Goal: Task Accomplishment & Management: Manage account settings

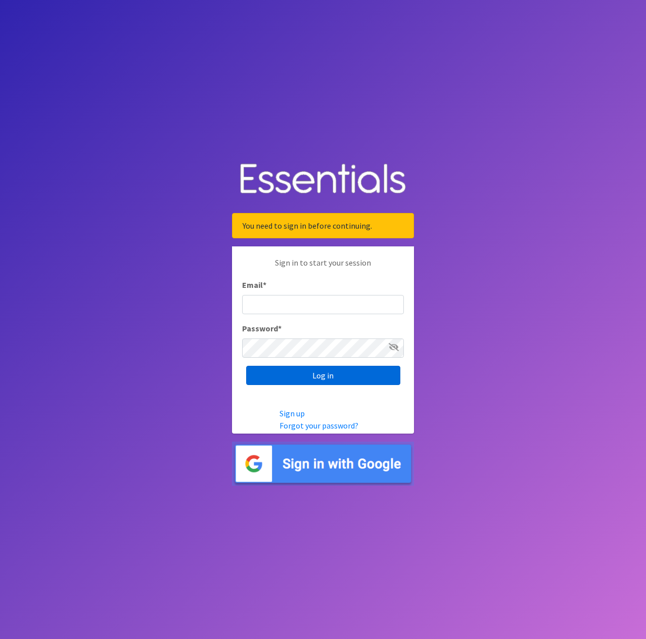
type input "[EMAIL_ADDRESS][DOMAIN_NAME]"
click at [324, 377] on input "Log in" at bounding box center [323, 375] width 154 height 19
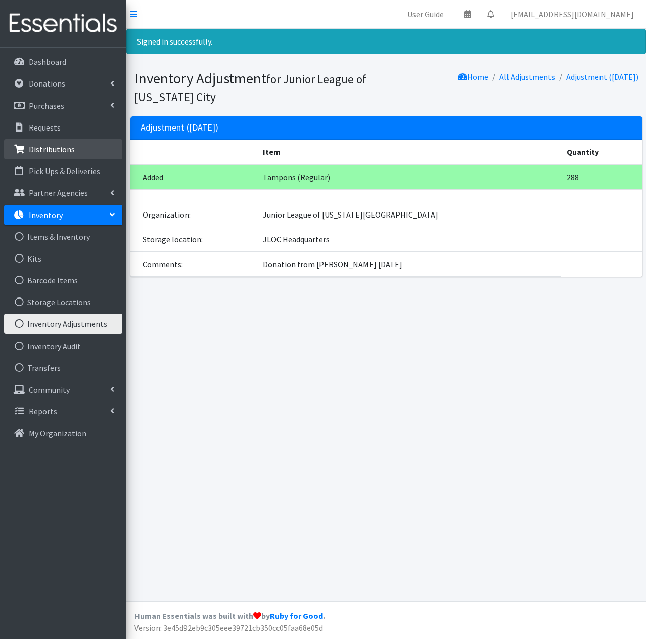
click at [66, 152] on p "Distributions" at bounding box center [52, 149] width 46 height 10
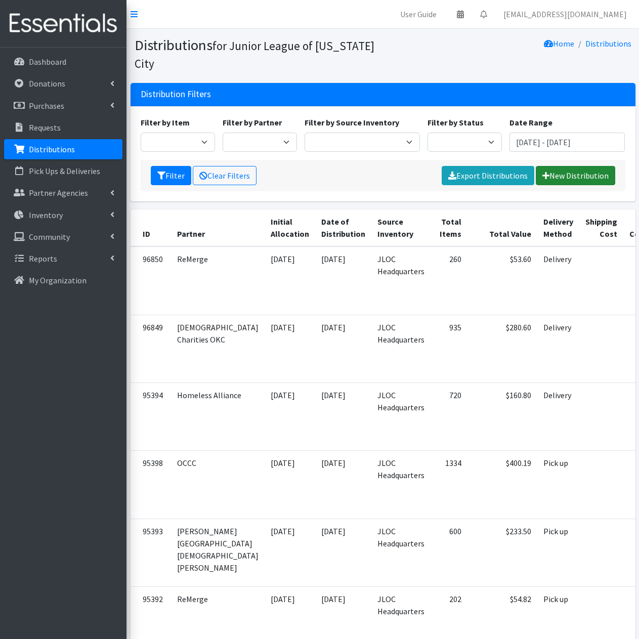
click at [575, 173] on link "New Distribution" at bounding box center [574, 175] width 79 height 19
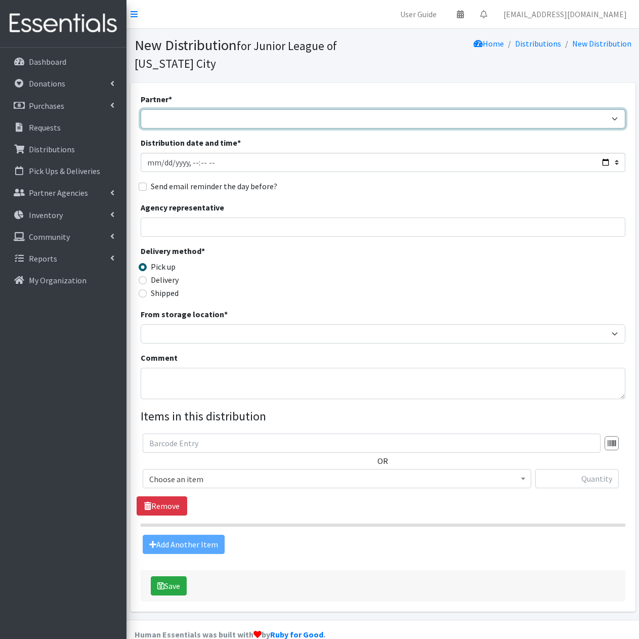
click at [236, 116] on select "A Chance to Change Bethany Public Schools Bethany YMCA Boys & Girls Club CAIR O…" at bounding box center [383, 118] width 484 height 19
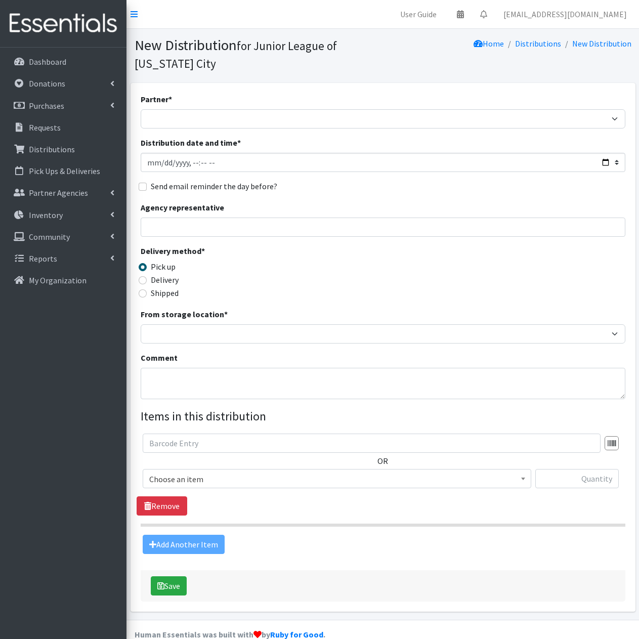
click at [319, 82] on section "New Distribution for Junior League of Oklahoma City Home Distributions New Dist…" at bounding box center [382, 56] width 512 height 54
click at [75, 192] on p "Partner Agencies" at bounding box center [58, 193] width 59 height 10
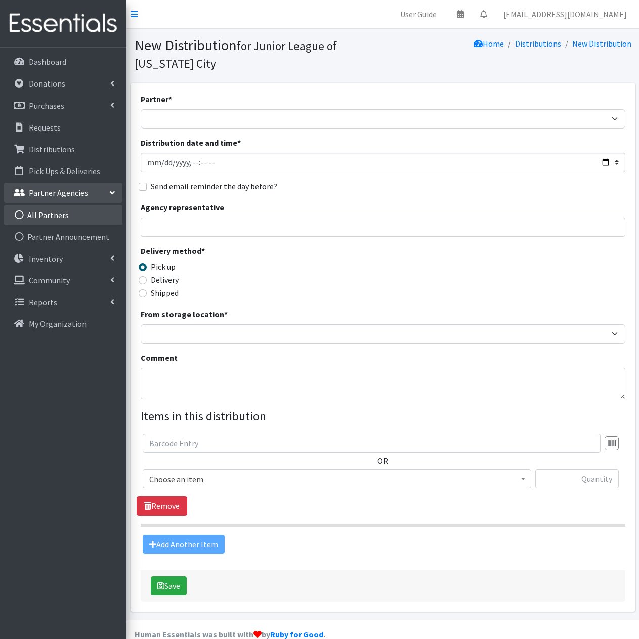
click at [61, 219] on link "All Partners" at bounding box center [63, 215] width 118 height 20
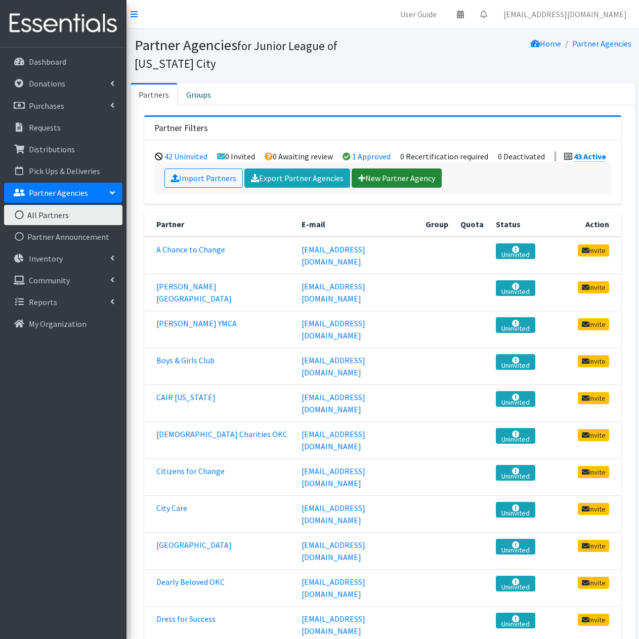
click at [396, 179] on link "New Partner Agency" at bounding box center [396, 177] width 90 height 19
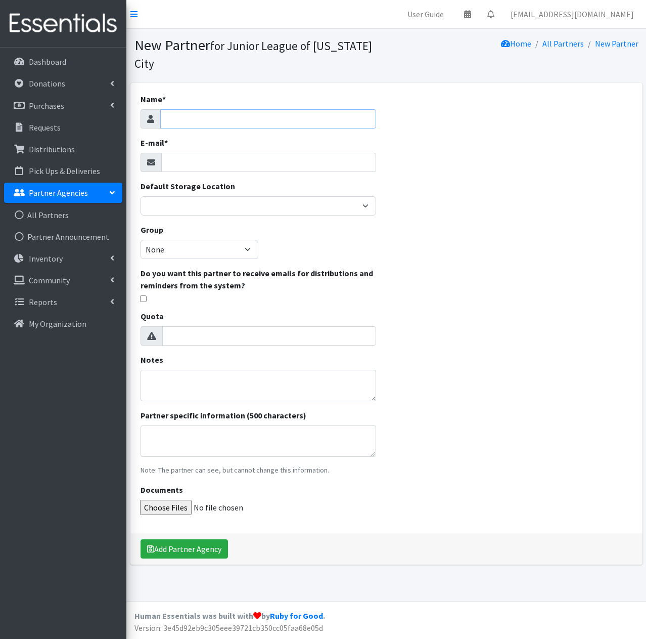
click at [276, 118] on input "Name *" at bounding box center [268, 118] width 216 height 19
type input "Chance to Change"
type input "bgibson@achangetochange.org"
click at [165, 119] on input "Chance to Change" at bounding box center [268, 118] width 216 height 19
type input "A Chance to Change"
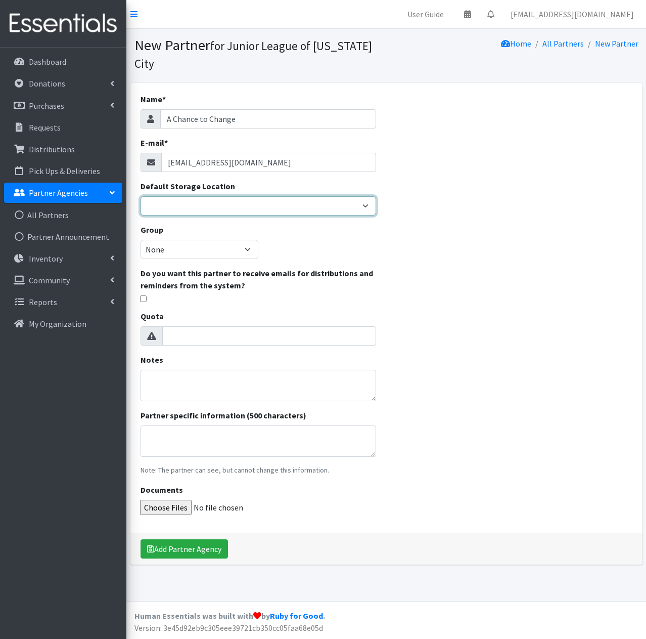
click at [227, 206] on select "JLOC Headquarters Storage Unit" at bounding box center [259, 205] width 236 height 19
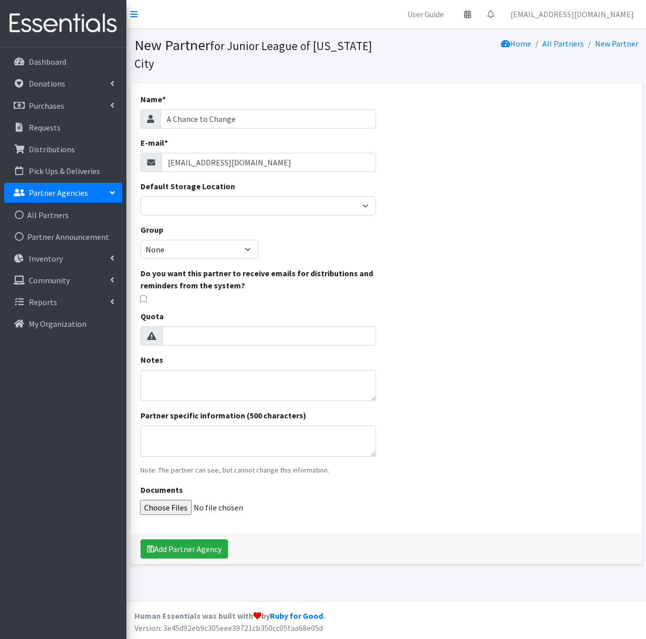
click at [525, 197] on div "Name * A Chance to Change E-mail * bgibson@achangetochange.org Default Storage …" at bounding box center [386, 323] width 512 height 481
click at [203, 548] on button "Add Partner Agency" at bounding box center [184, 548] width 87 height 19
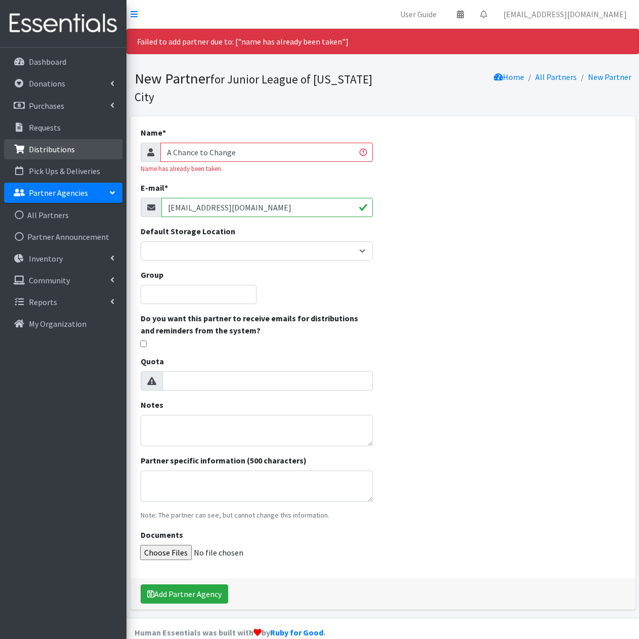
click at [63, 153] on p "Distributions" at bounding box center [52, 149] width 46 height 10
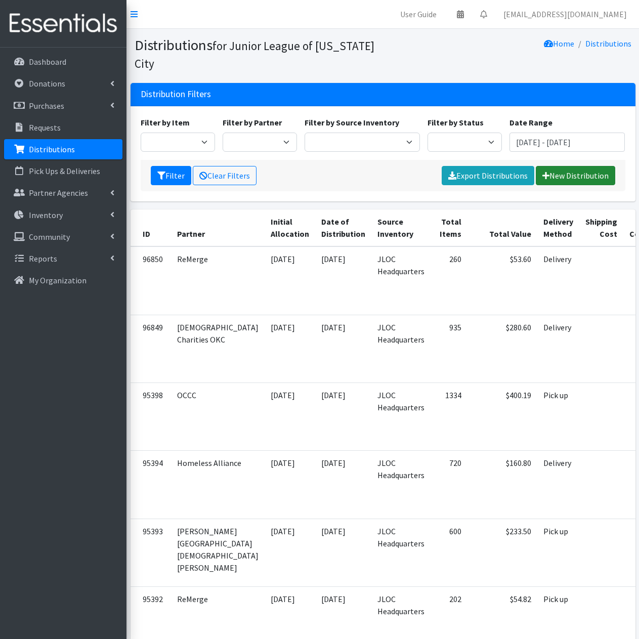
click at [596, 173] on link "New Distribution" at bounding box center [574, 175] width 79 height 19
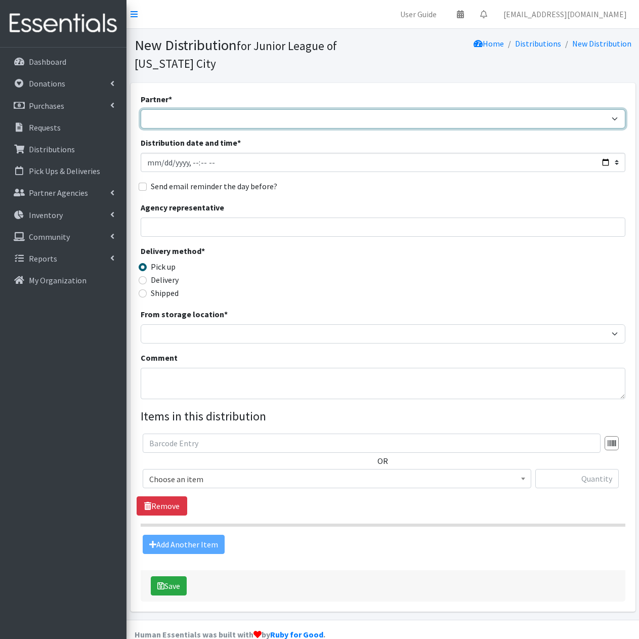
click at [264, 122] on select "A Chance to Change [PERSON_NAME] Public Schools [PERSON_NAME] YMCA Boys & Girls…" at bounding box center [383, 118] width 484 height 19
select select "8084"
click at [141, 109] on select "A Chance to Change [PERSON_NAME] Public Schools [PERSON_NAME] YMCA Boys & Girls…" at bounding box center [383, 118] width 484 height 19
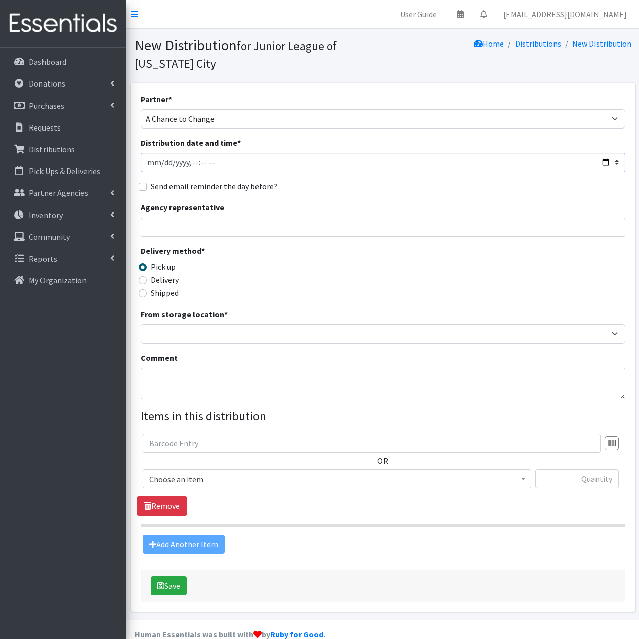
click at [160, 165] on input "Distribution date and time *" at bounding box center [383, 162] width 484 height 19
click at [211, 164] on input "Distribution date and time *" at bounding box center [383, 162] width 484 height 19
type input "2025-09-22T11:59"
click at [158, 279] on label "Delivery" at bounding box center [165, 280] width 28 height 12
click at [147, 279] on input "Delivery" at bounding box center [143, 280] width 8 height 8
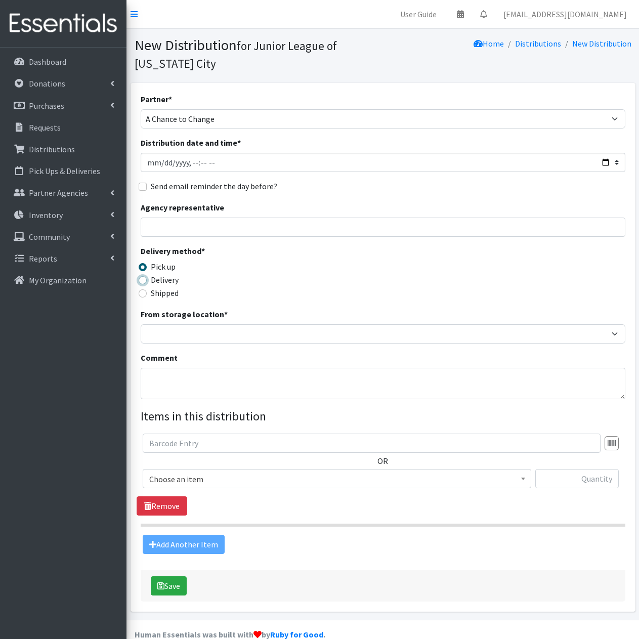
radio input "true"
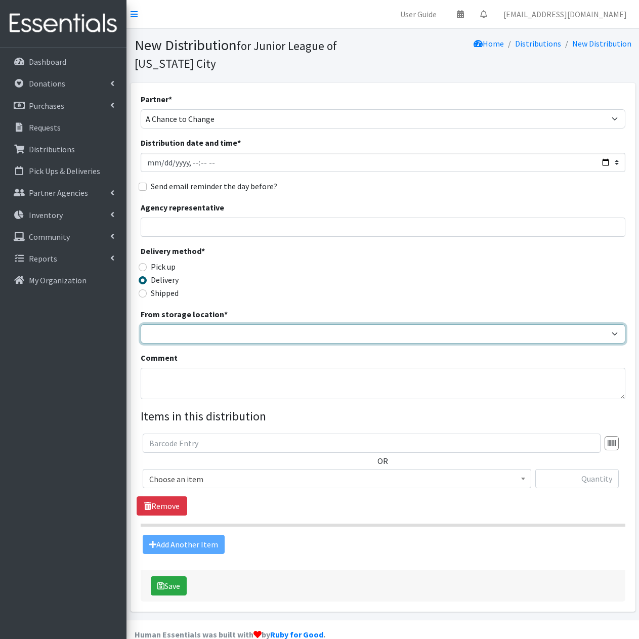
click at [200, 332] on select "JLOC Headquarters Storage Unit" at bounding box center [383, 333] width 484 height 19
select select "47"
click at [141, 324] on select "JLOC Headquarters Storage Unit" at bounding box center [383, 333] width 484 height 19
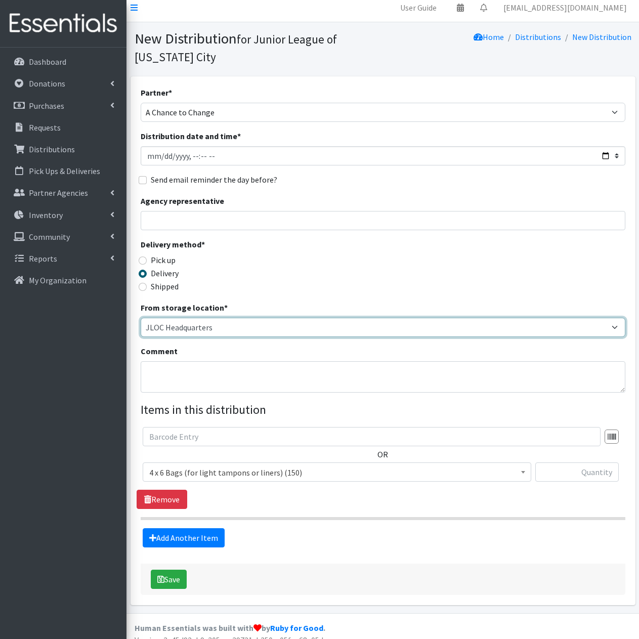
scroll to position [19, 0]
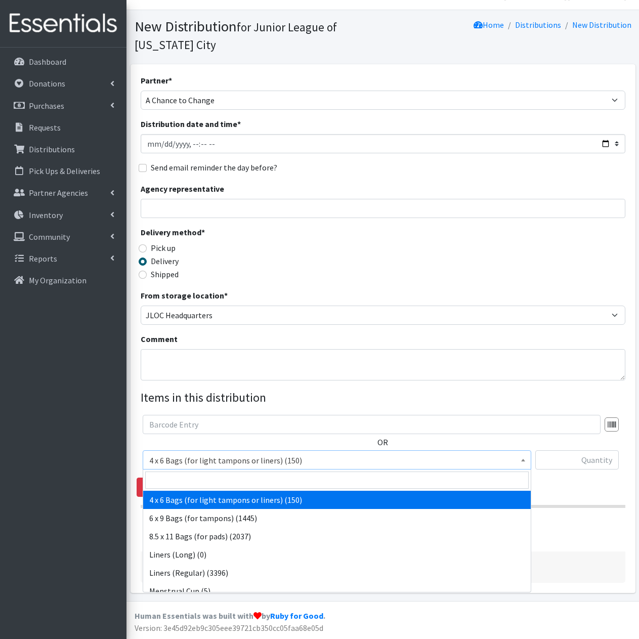
click at [329, 461] on span "4 x 6 Bags (for light tampons or liners) (150)" at bounding box center [336, 460] width 375 height 14
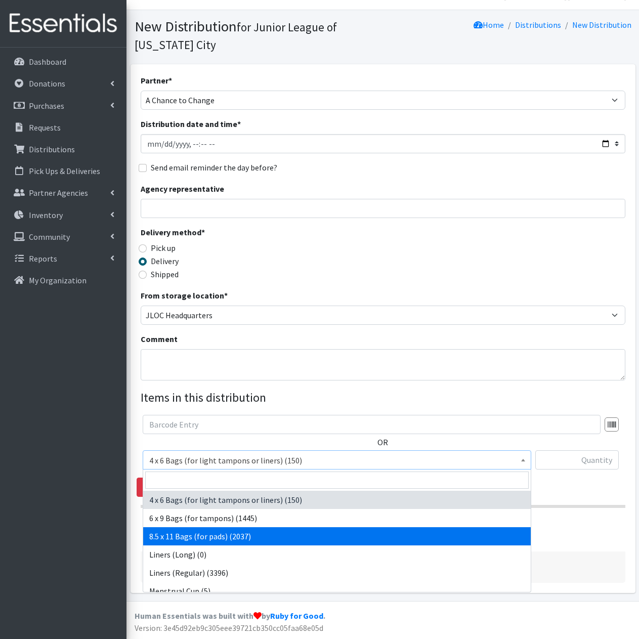
select select "7616"
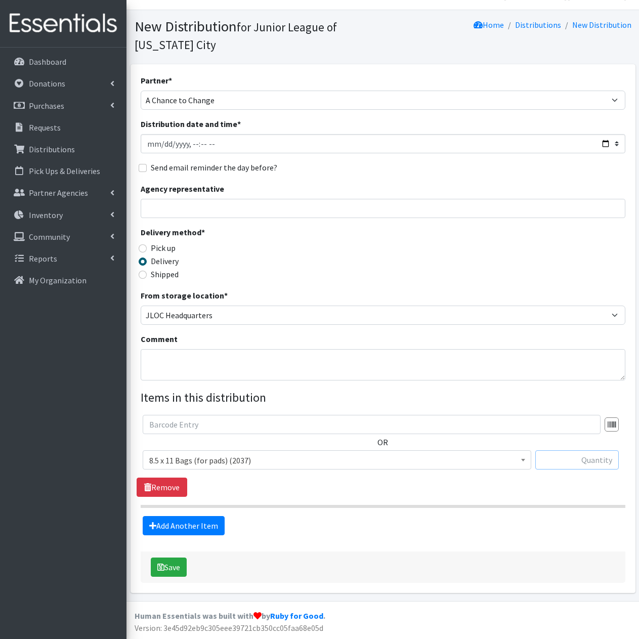
click at [573, 461] on input "text" at bounding box center [576, 459] width 83 height 19
type input "25"
click at [191, 528] on link "Add Another Item" at bounding box center [184, 525] width 82 height 19
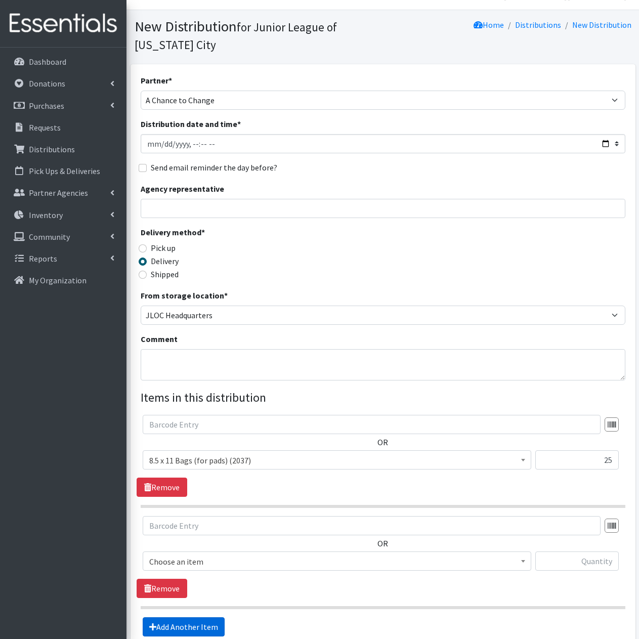
scroll to position [120, 0]
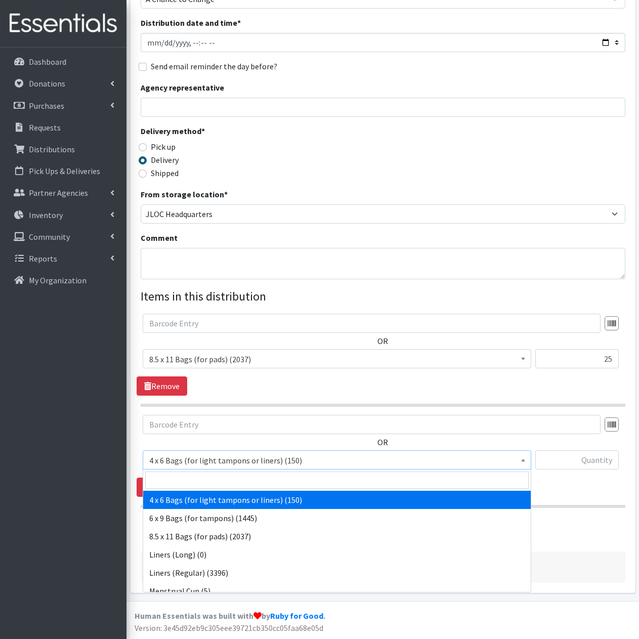
click at [267, 462] on span "4 x 6 Bags (for light tampons or liners) (150)" at bounding box center [336, 460] width 375 height 14
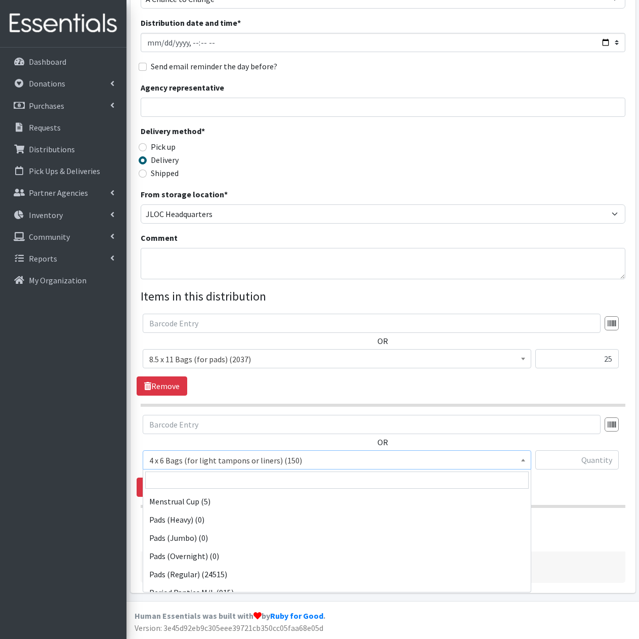
scroll to position [101, 0]
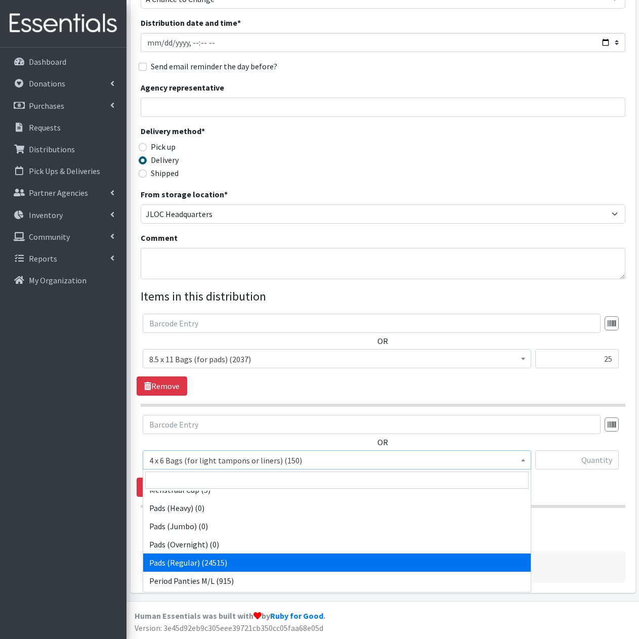
select select "2104"
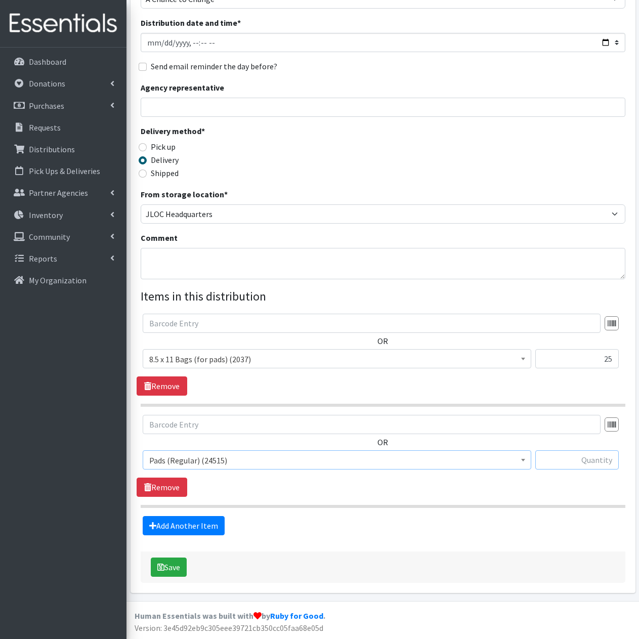
click at [573, 461] on input "text" at bounding box center [576, 459] width 83 height 19
type input "250"
click at [196, 528] on link "Add Another Item" at bounding box center [184, 525] width 82 height 19
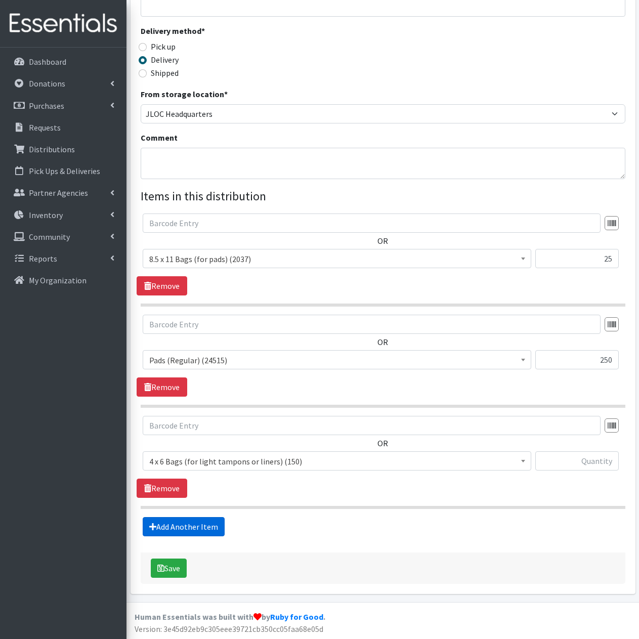
scroll to position [221, 0]
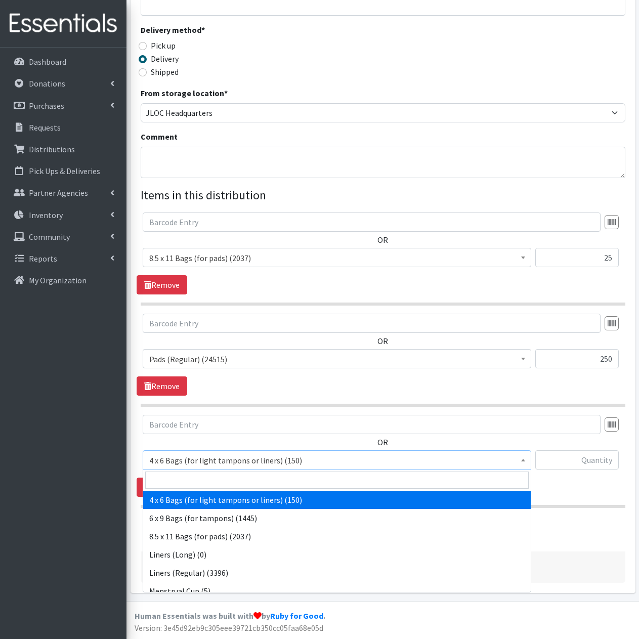
click at [327, 462] on span "4 x 6 Bags (for light tampons or liners) (150)" at bounding box center [336, 460] width 375 height 14
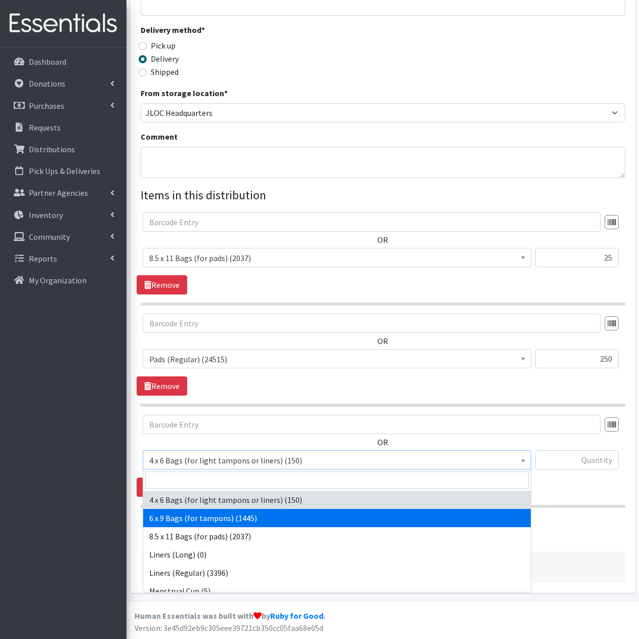
select select "7617"
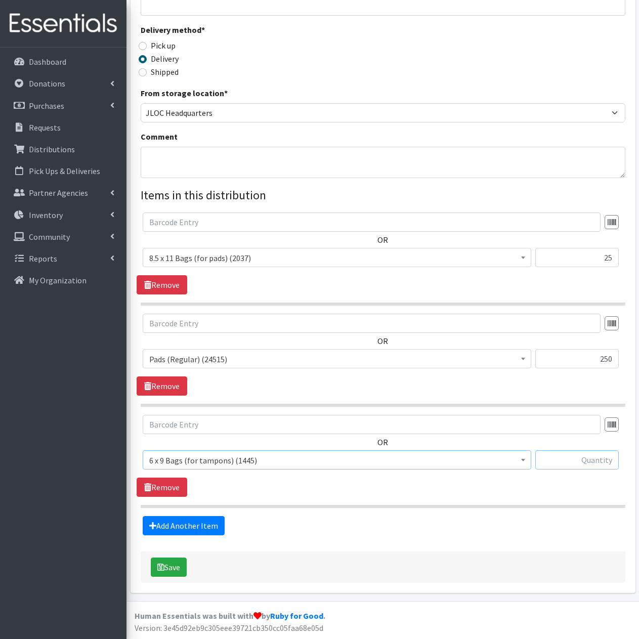
click at [593, 460] on input "text" at bounding box center [576, 459] width 83 height 19
type input "25"
click at [204, 527] on link "Add Another Item" at bounding box center [184, 525] width 82 height 19
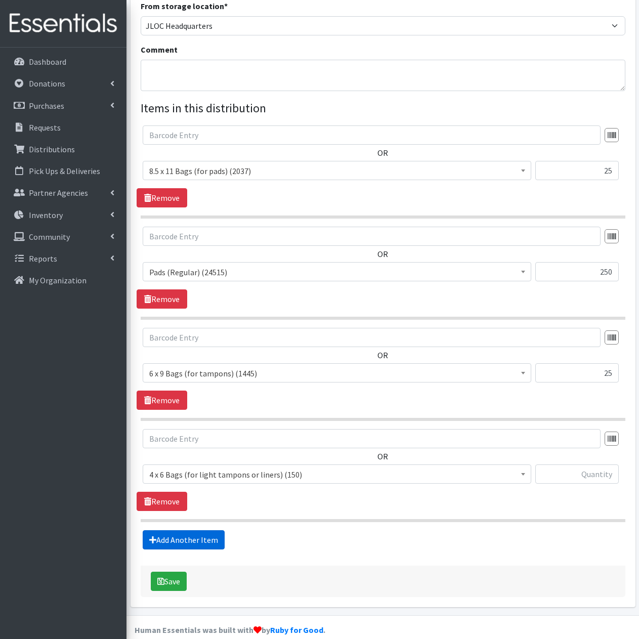
scroll to position [322, 0]
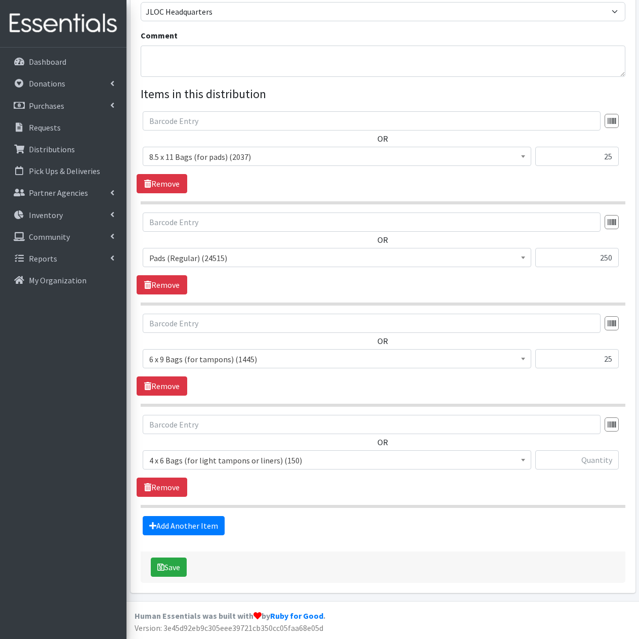
click at [241, 463] on span "4 x 6 Bags (for light tampons or liners) (150)" at bounding box center [336, 460] width 375 height 14
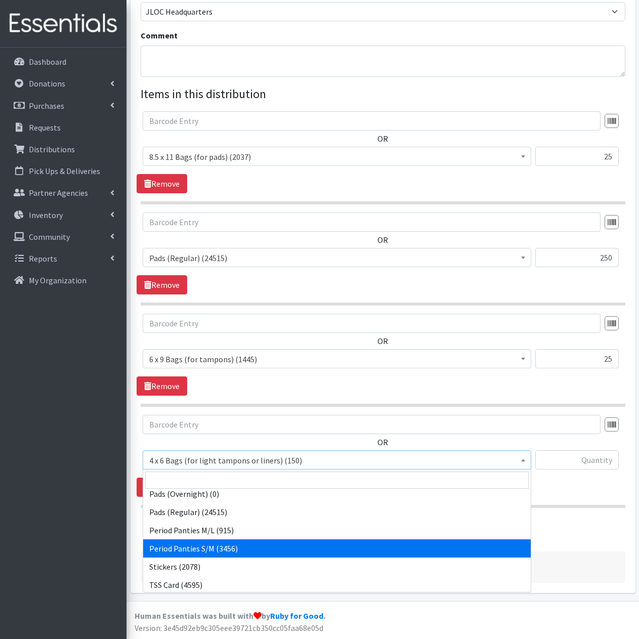
scroll to position [202, 0]
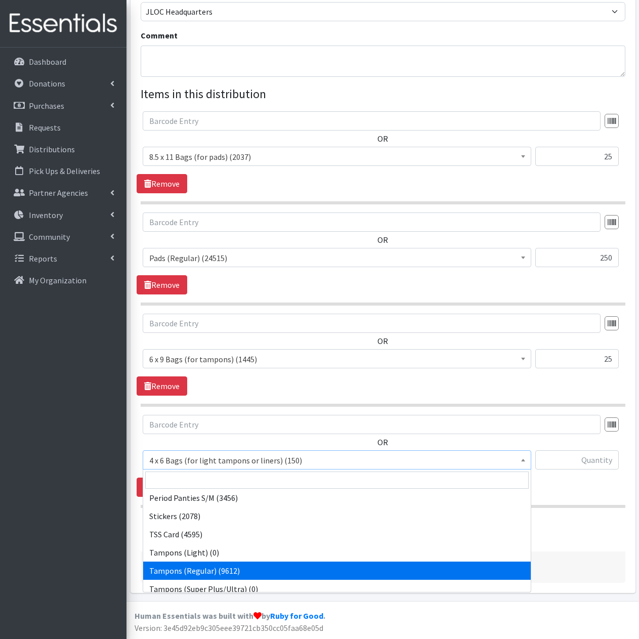
select select "2101"
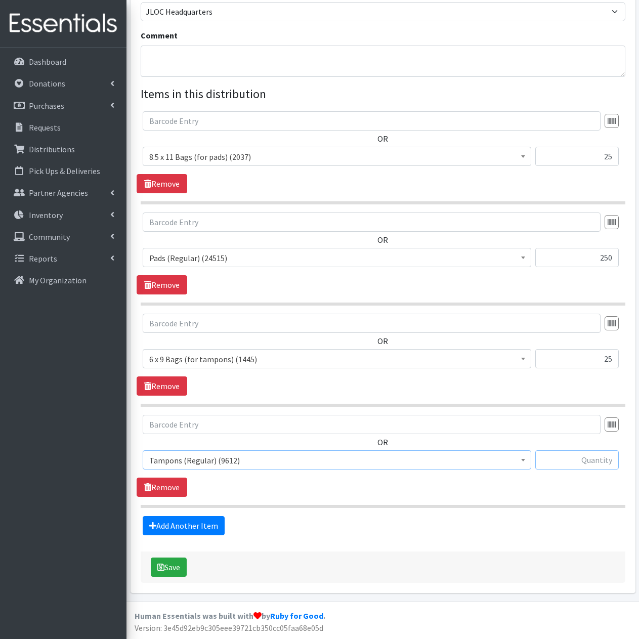
click at [594, 462] on input "text" at bounding box center [576, 459] width 83 height 19
type input "250"
click at [194, 521] on link "Add Another Item" at bounding box center [184, 525] width 82 height 19
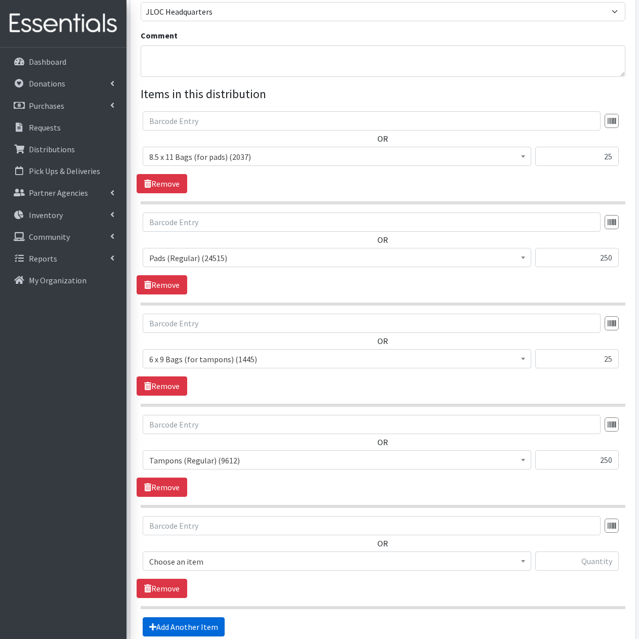
scroll to position [423, 0]
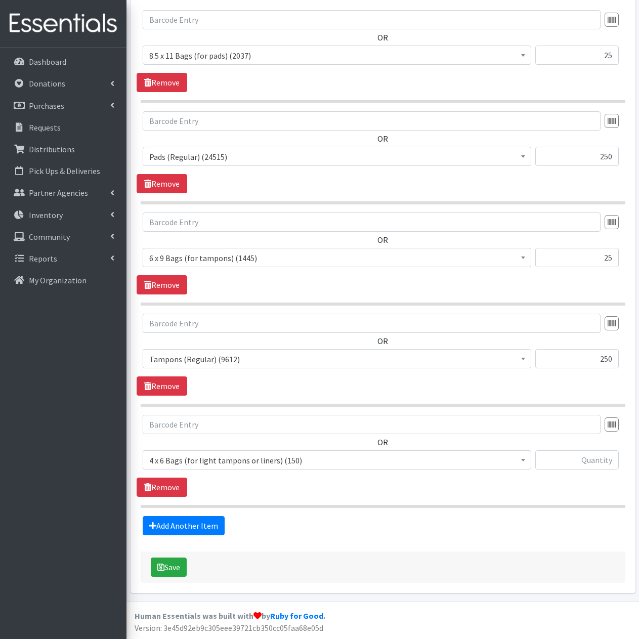
click at [318, 461] on span "4 x 6 Bags (for light tampons or liners) (150)" at bounding box center [336, 460] width 375 height 14
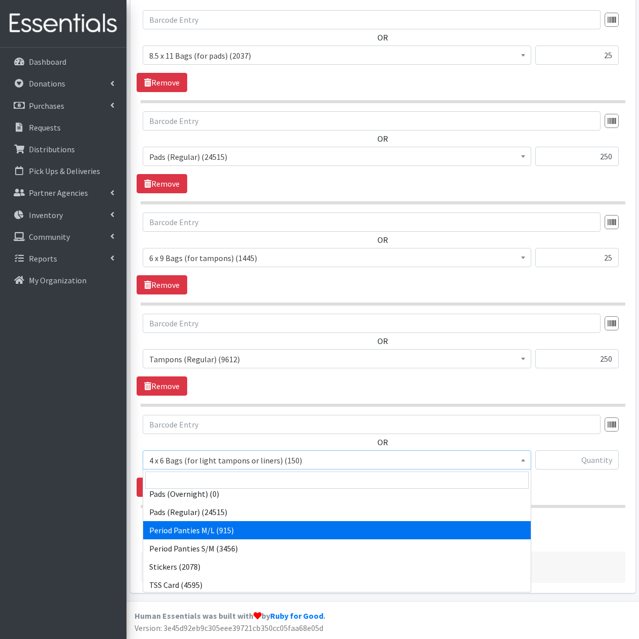
scroll to position [202, 0]
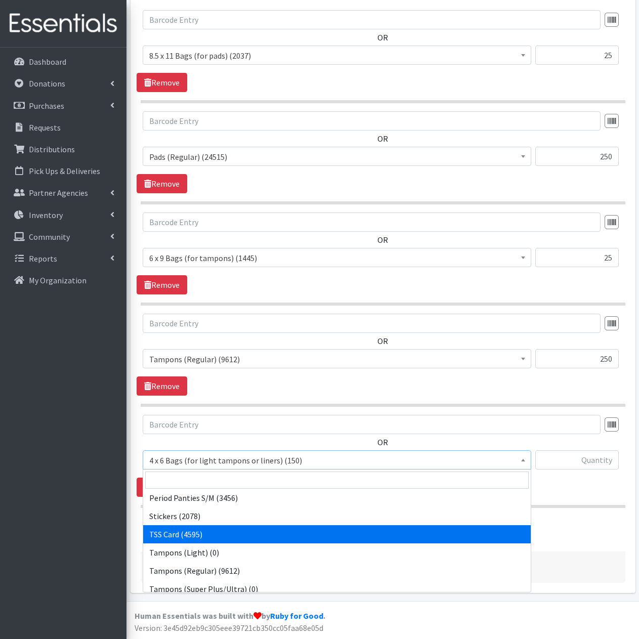
select select "15565"
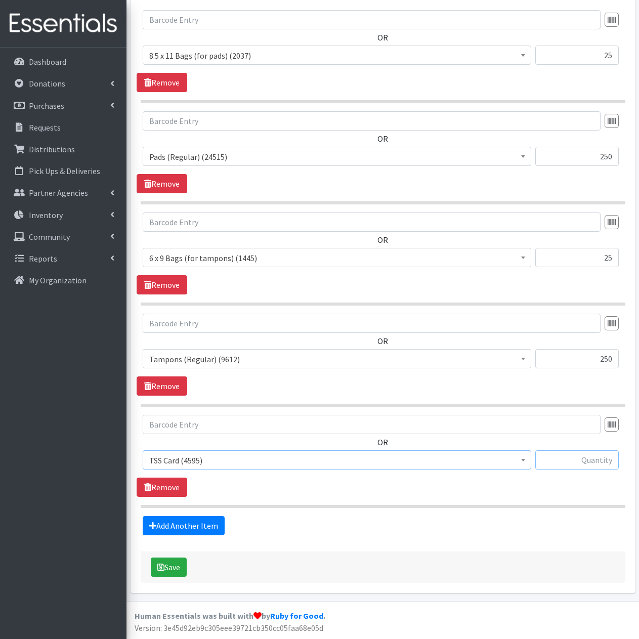
click at [592, 457] on input "text" at bounding box center [576, 459] width 83 height 19
type input "25"
click at [203, 518] on link "Add Another Item" at bounding box center [184, 525] width 82 height 19
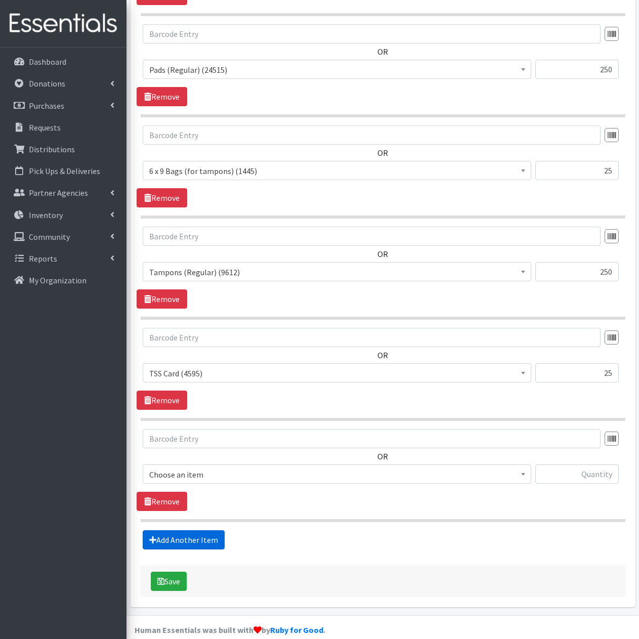
scroll to position [524, 0]
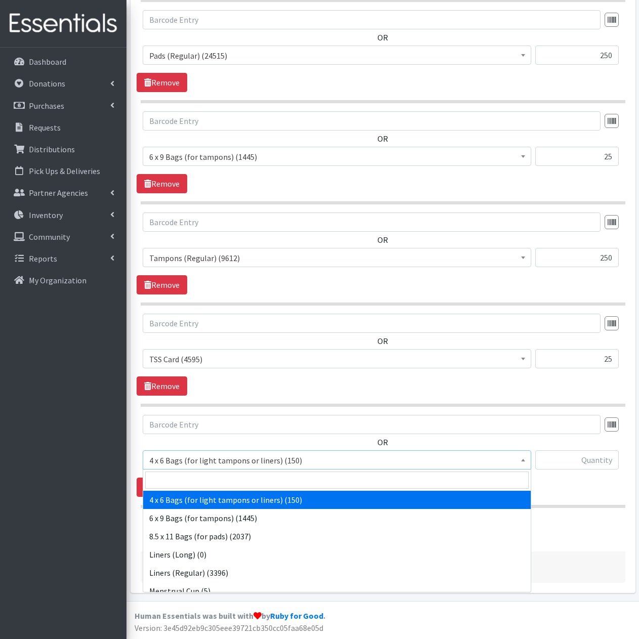
click at [288, 453] on span "4 x 6 Bags (for light tampons or liners) (150)" at bounding box center [336, 460] width 375 height 14
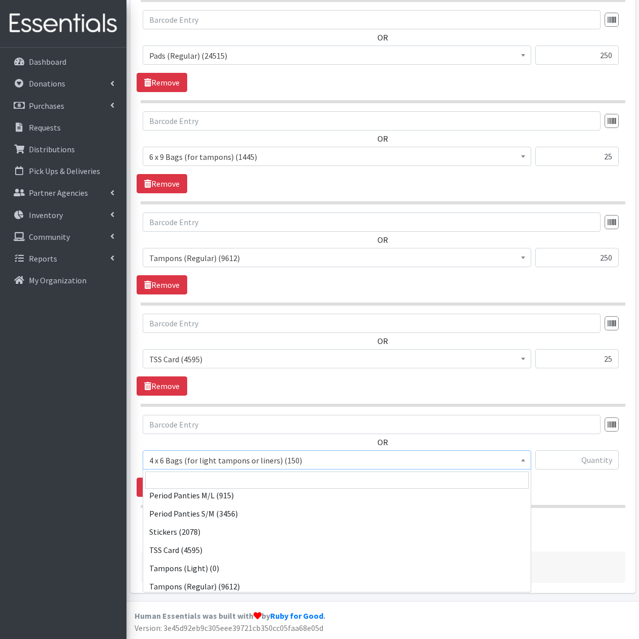
scroll to position [202, 0]
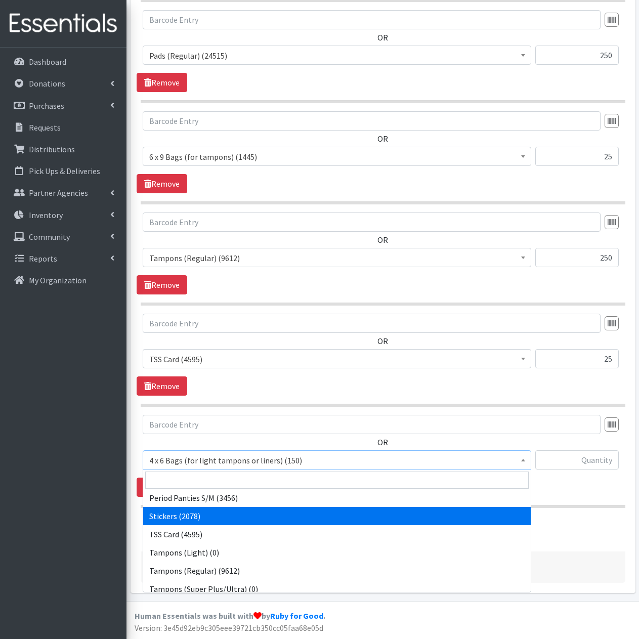
select select "13100"
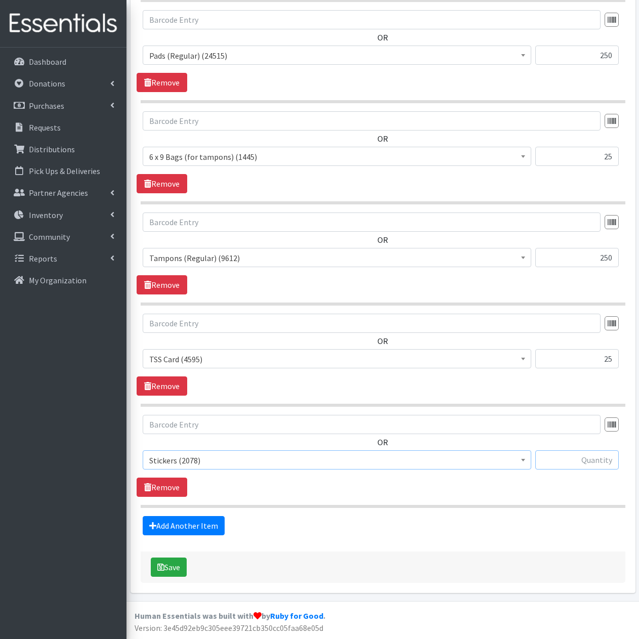
drag, startPoint x: 597, startPoint y: 461, endPoint x: 599, endPoint y: 454, distance: 7.4
click at [597, 460] on input "text" at bounding box center [576, 459] width 83 height 19
type input "50"
click at [176, 565] on button "Save" at bounding box center [169, 566] width 36 height 19
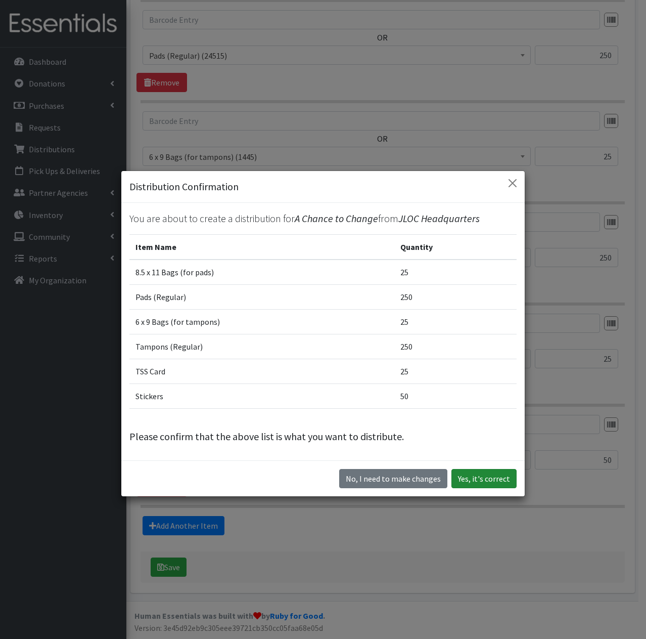
click at [484, 479] on button "Yes, it's correct" at bounding box center [483, 478] width 65 height 19
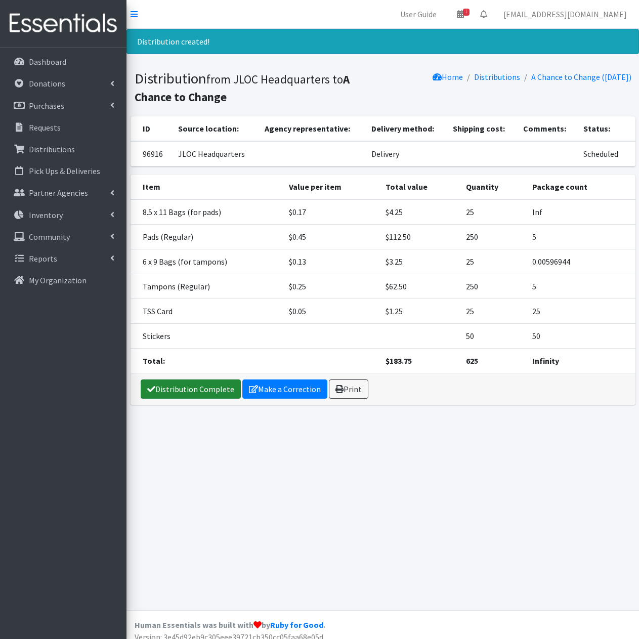
click at [216, 388] on link "Distribution Complete" at bounding box center [191, 388] width 100 height 19
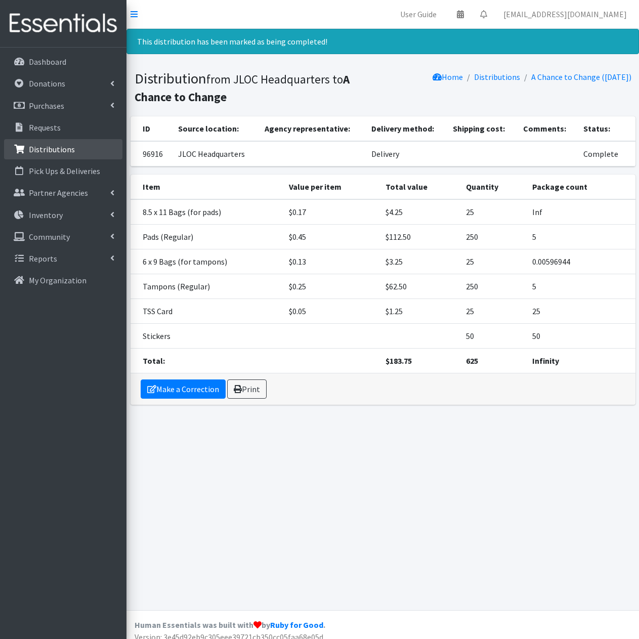
click at [66, 148] on p "Distributions" at bounding box center [52, 149] width 46 height 10
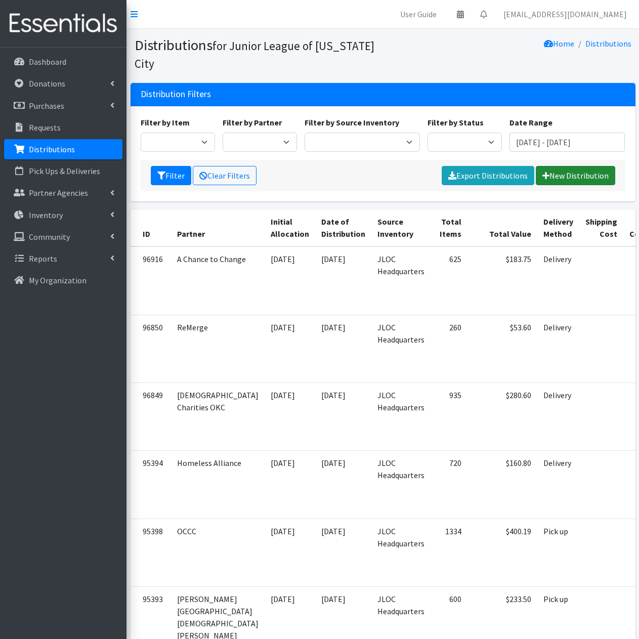
click at [578, 175] on link "New Distribution" at bounding box center [574, 175] width 79 height 19
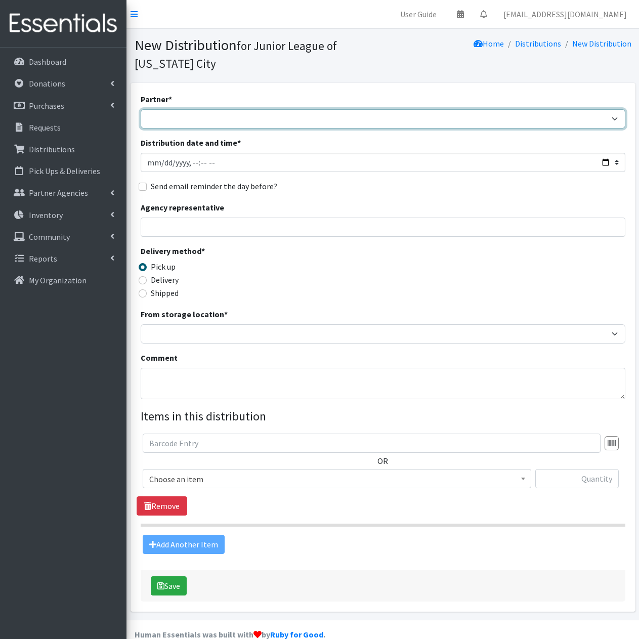
click at [243, 123] on select "A Chance to Change [PERSON_NAME] Public Schools [PERSON_NAME] YMCA Boys & Girls…" at bounding box center [383, 118] width 484 height 19
select select "5099"
click at [141, 109] on select "A Chance to Change [PERSON_NAME] Public Schools [PERSON_NAME] YMCA Boys & Girls…" at bounding box center [383, 118] width 484 height 19
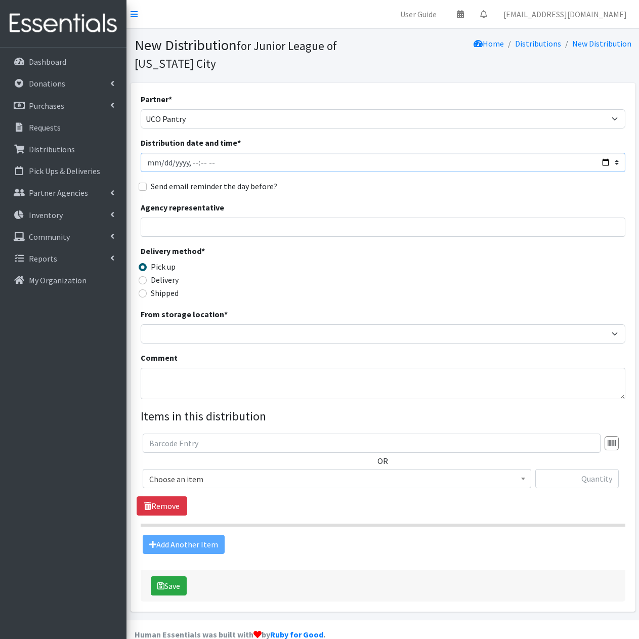
click at [163, 164] on input "Distribution date and time *" at bounding box center [383, 162] width 484 height 19
click at [209, 164] on input "Distribution date and time *" at bounding box center [383, 162] width 484 height 19
type input "2025-09-18T11:59"
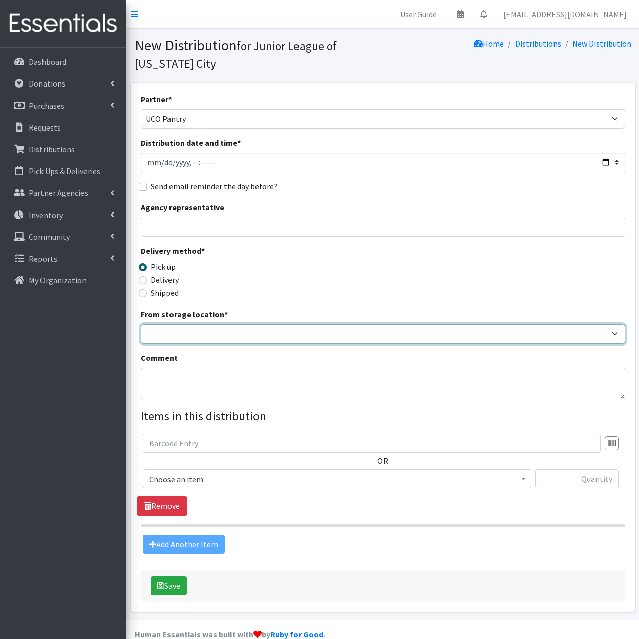
click at [173, 332] on select "JLOC Headquarters Storage Unit" at bounding box center [383, 333] width 484 height 19
select select "47"
click at [141, 324] on select "JLOC Headquarters Storage Unit" at bounding box center [383, 333] width 484 height 19
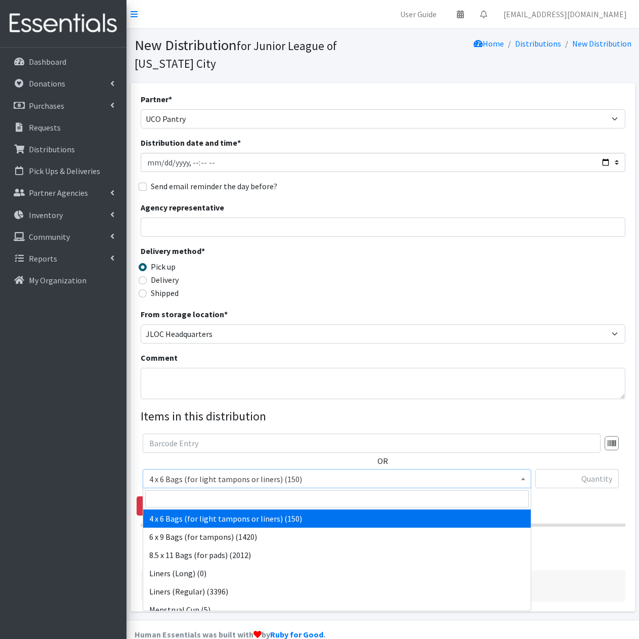
click at [330, 485] on span "4 x 6 Bags (for light tampons or liners) (150)" at bounding box center [336, 479] width 375 height 14
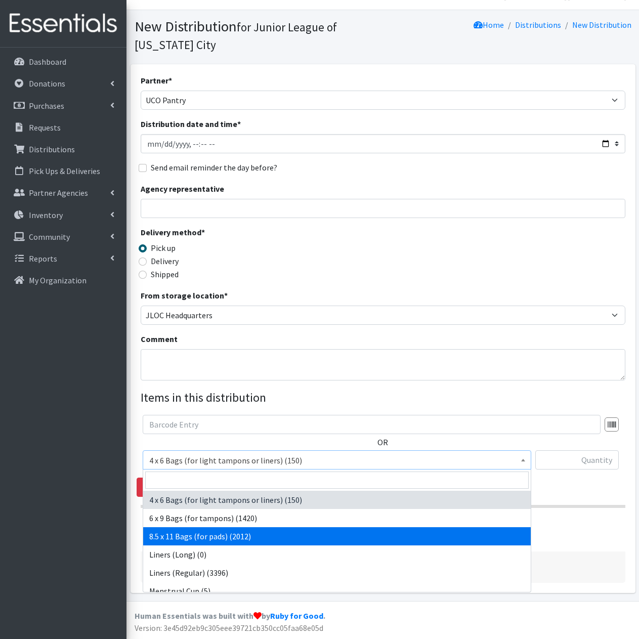
select select "7616"
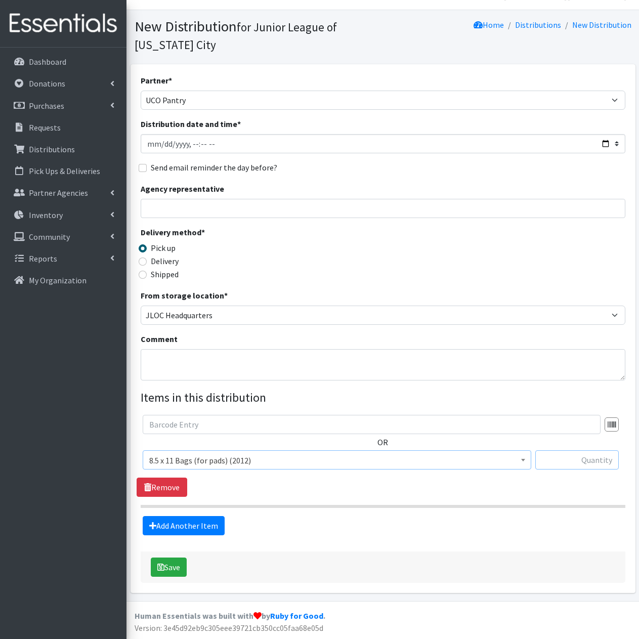
click at [562, 458] on input "text" at bounding box center [576, 459] width 83 height 19
type input "75"
click at [184, 529] on link "Add Another Item" at bounding box center [184, 525] width 82 height 19
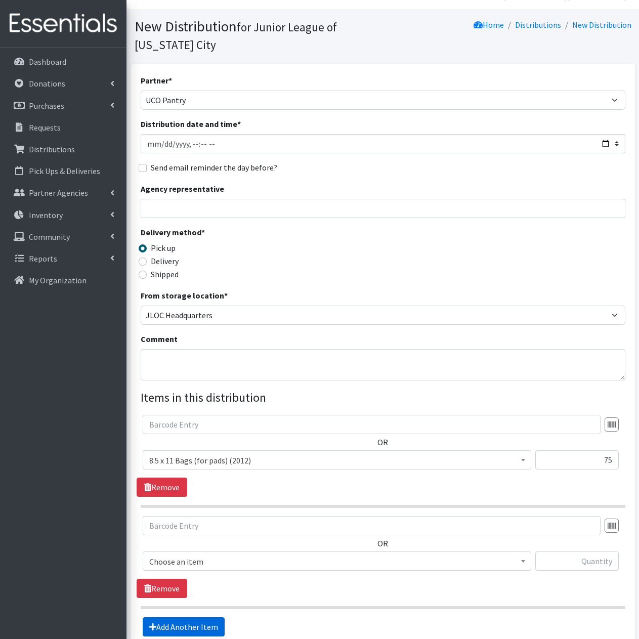
scroll to position [120, 0]
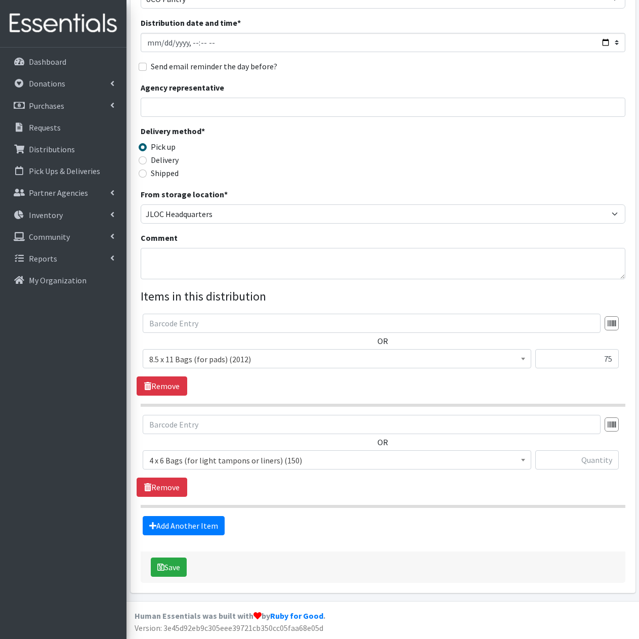
click at [330, 462] on span "4 x 6 Bags (for light tampons or liners) (150)" at bounding box center [336, 460] width 375 height 14
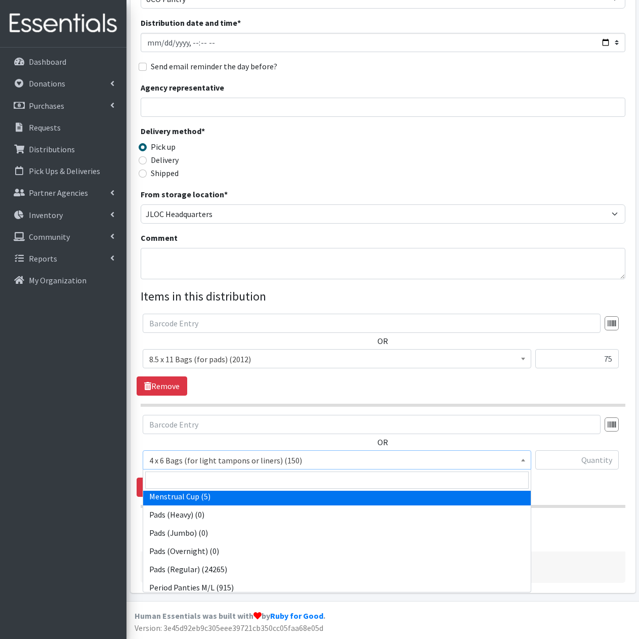
scroll to position [101, 0]
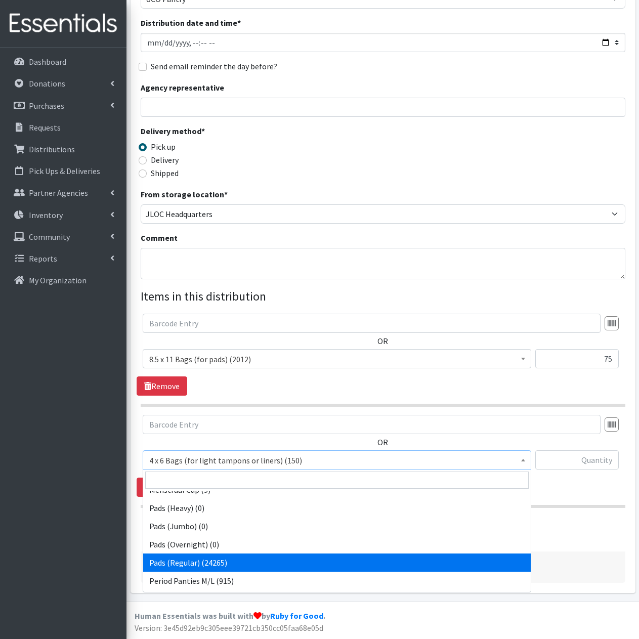
select select "2104"
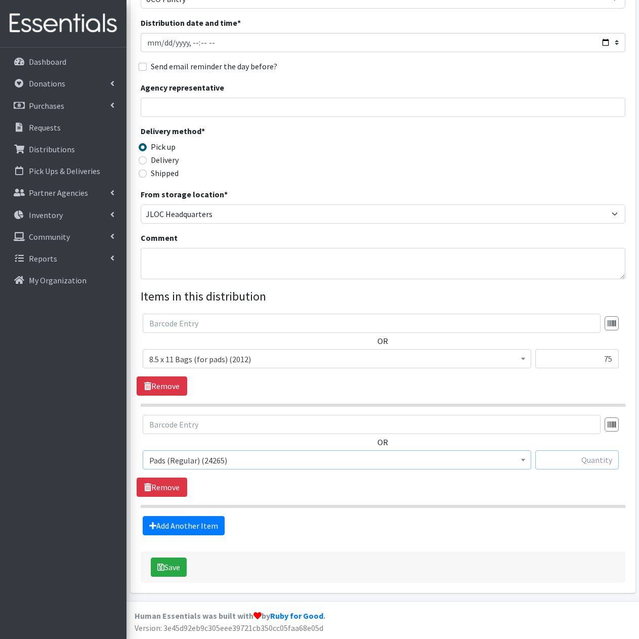
click at [554, 455] on input "text" at bounding box center [576, 459] width 83 height 19
type input "750"
click at [213, 529] on link "Add Another Item" at bounding box center [184, 525] width 82 height 19
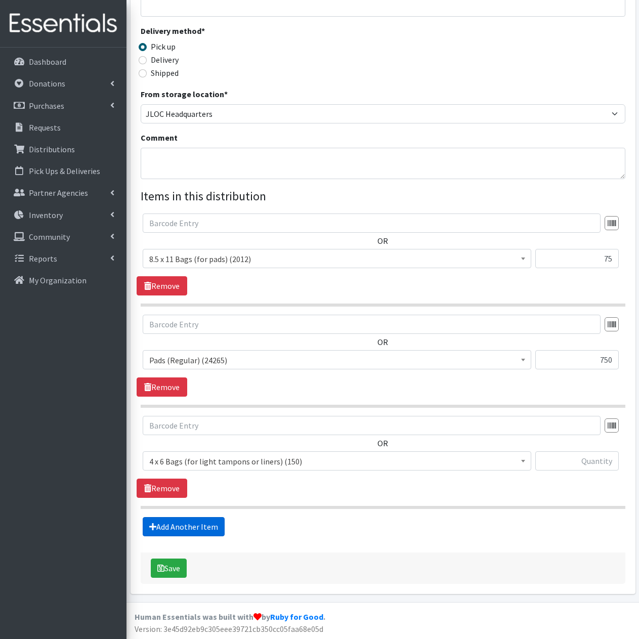
scroll to position [221, 0]
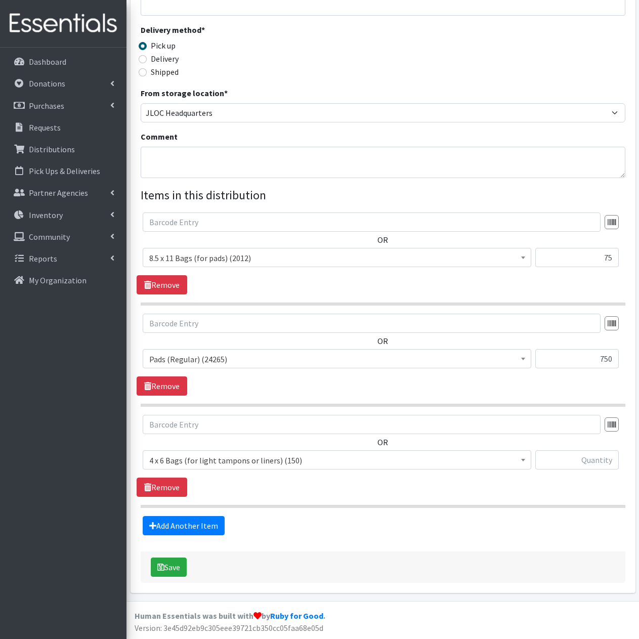
click at [306, 463] on span "4 x 6 Bags (for light tampons or liners) (150)" at bounding box center [336, 460] width 375 height 14
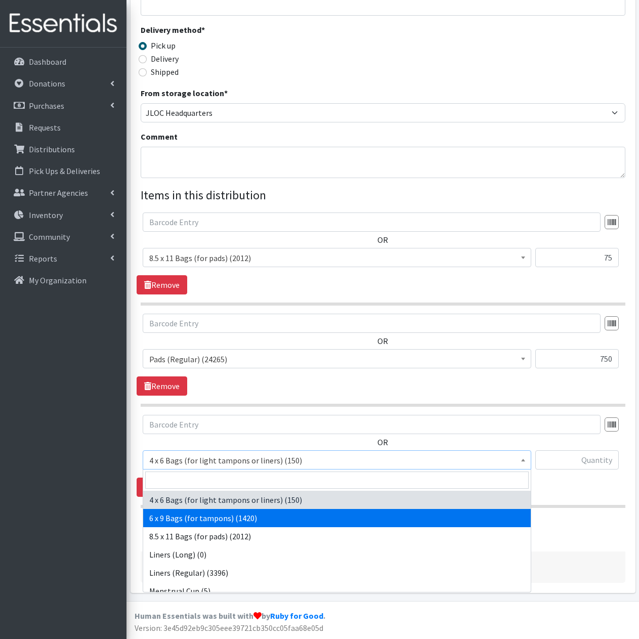
select select "7617"
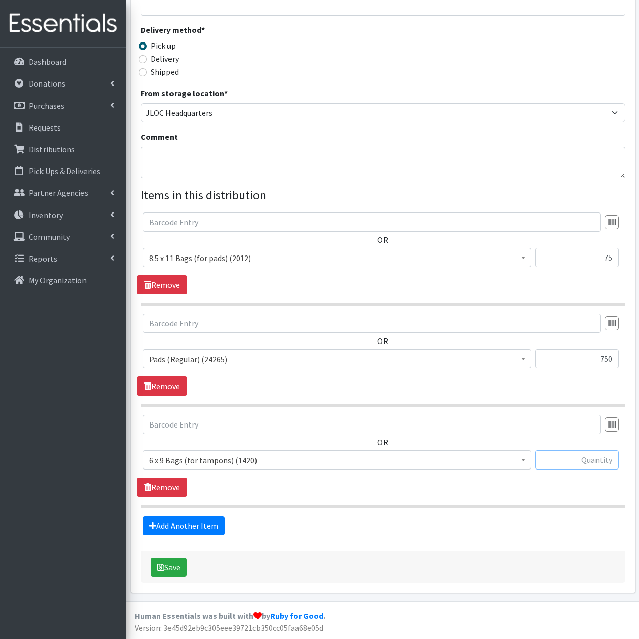
click at [564, 460] on input "text" at bounding box center [576, 459] width 83 height 19
type input "75"
click at [205, 529] on link "Add Another Item" at bounding box center [184, 525] width 82 height 19
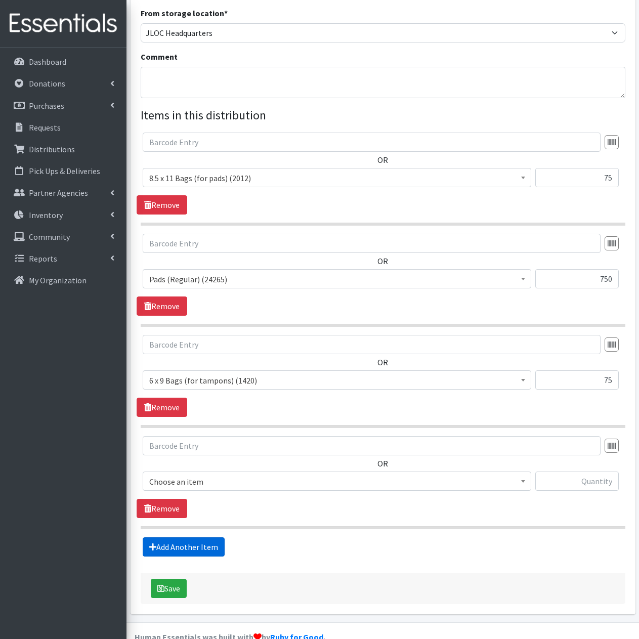
scroll to position [322, 0]
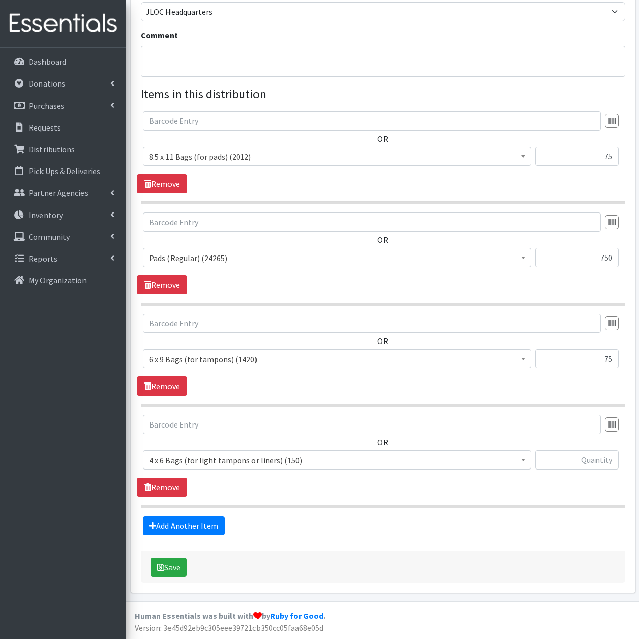
click at [292, 461] on span "4 x 6 Bags (for light tampons or liners) (150)" at bounding box center [336, 460] width 375 height 14
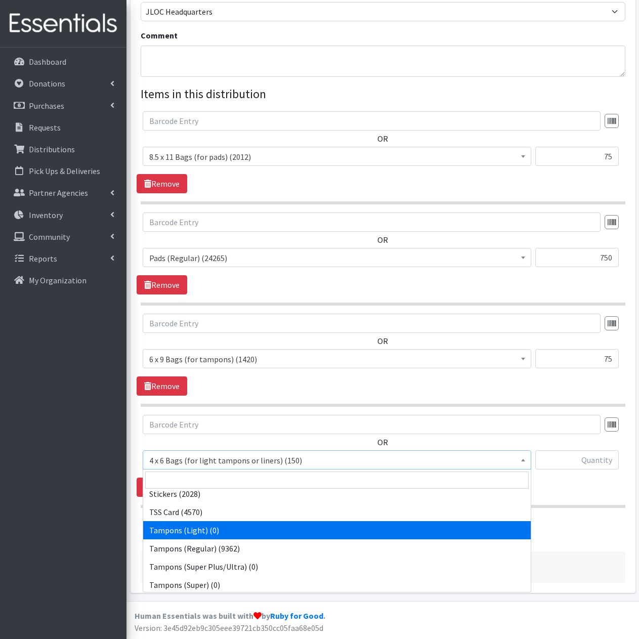
scroll to position [227, 0]
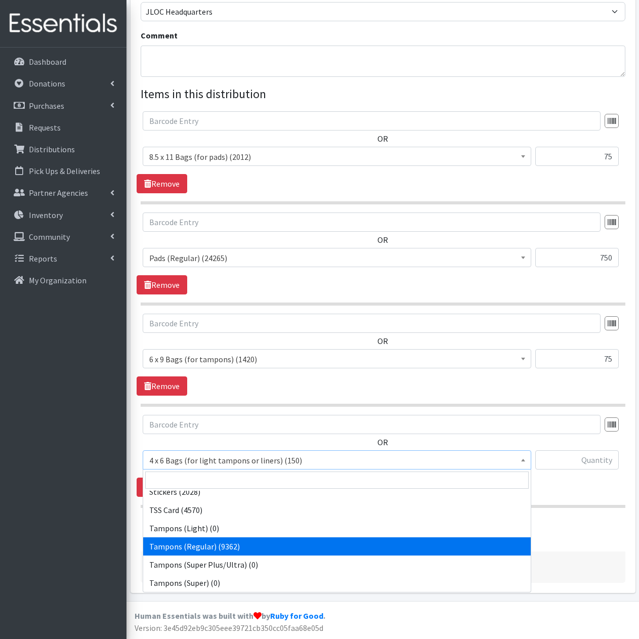
select select "2101"
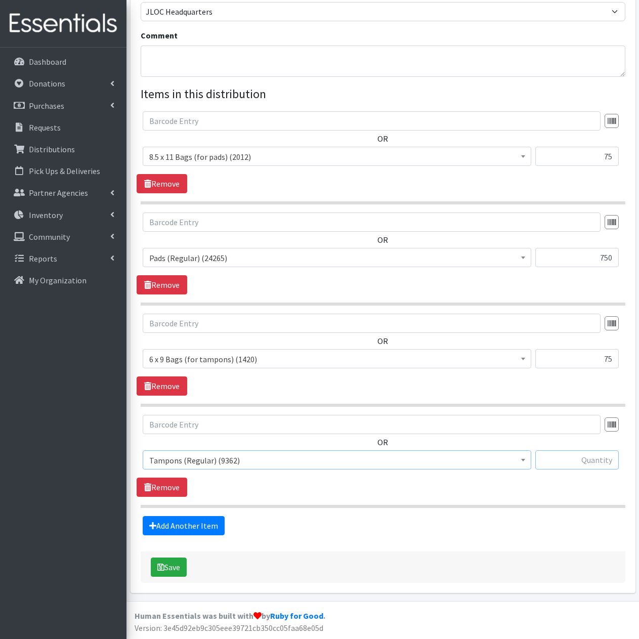
click at [564, 463] on input "text" at bounding box center [576, 459] width 83 height 19
type input "750"
click at [200, 525] on link "Add Another Item" at bounding box center [184, 525] width 82 height 19
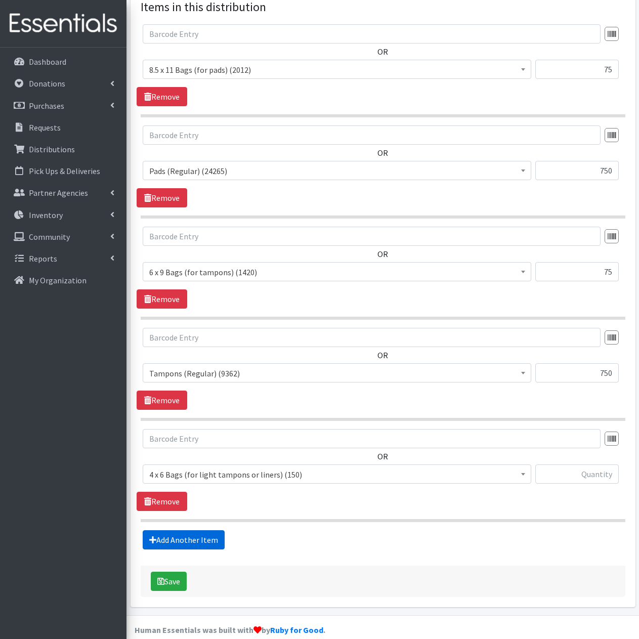
scroll to position [423, 0]
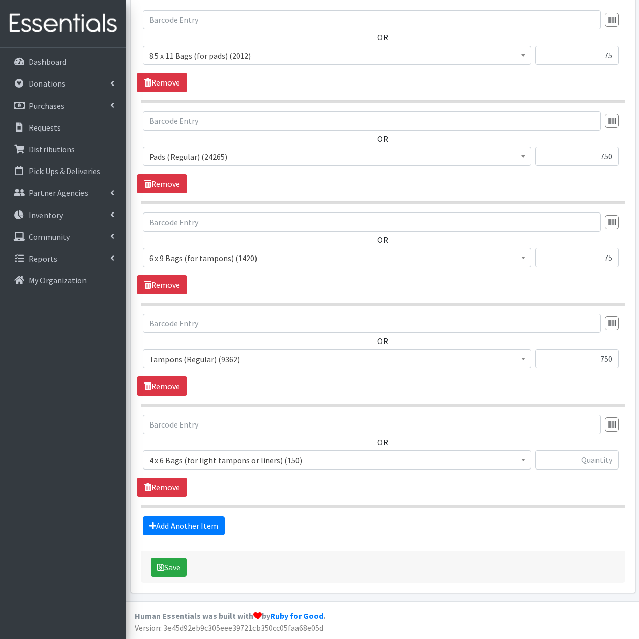
click at [297, 462] on span "4 x 6 Bags (for light tampons or liners) (150)" at bounding box center [336, 460] width 375 height 14
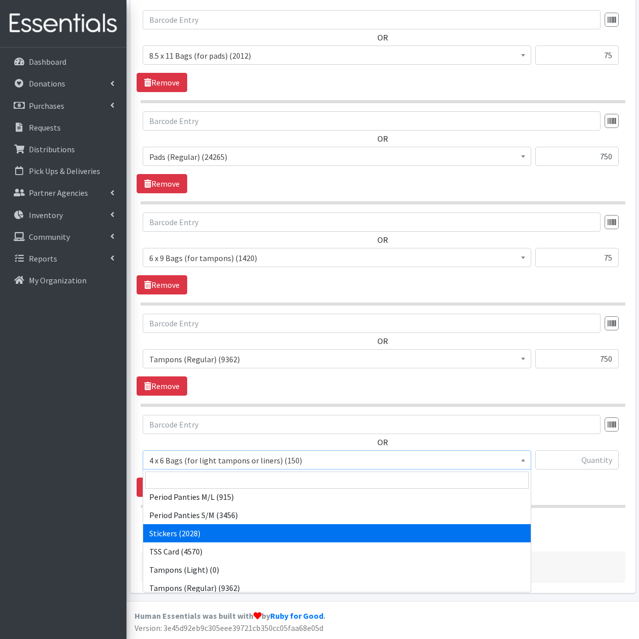
scroll to position [202, 0]
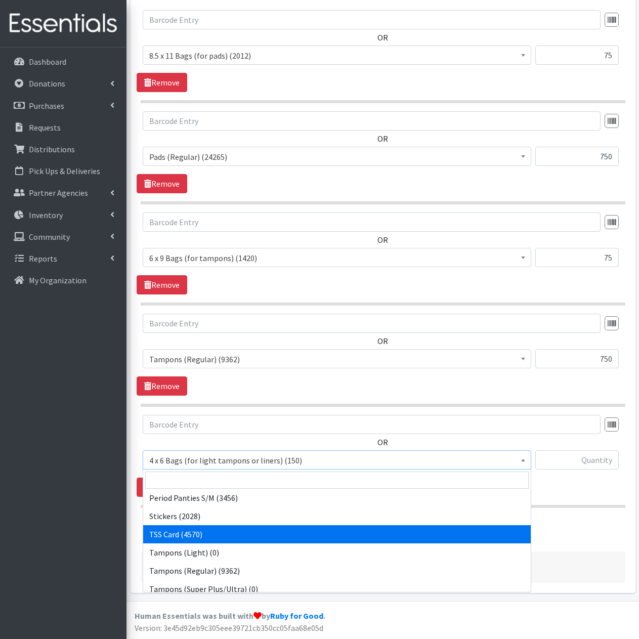
select select "15565"
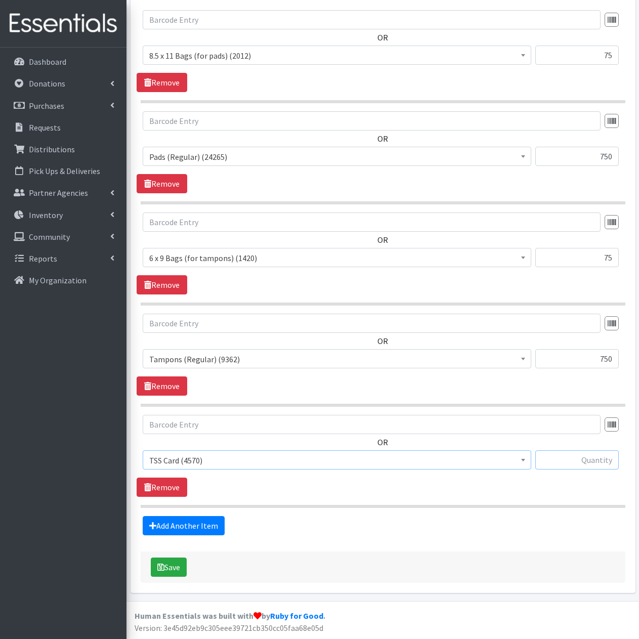
click at [564, 454] on input "text" at bounding box center [576, 459] width 83 height 19
type input "75"
click at [207, 531] on link "Add Another Item" at bounding box center [184, 525] width 82 height 19
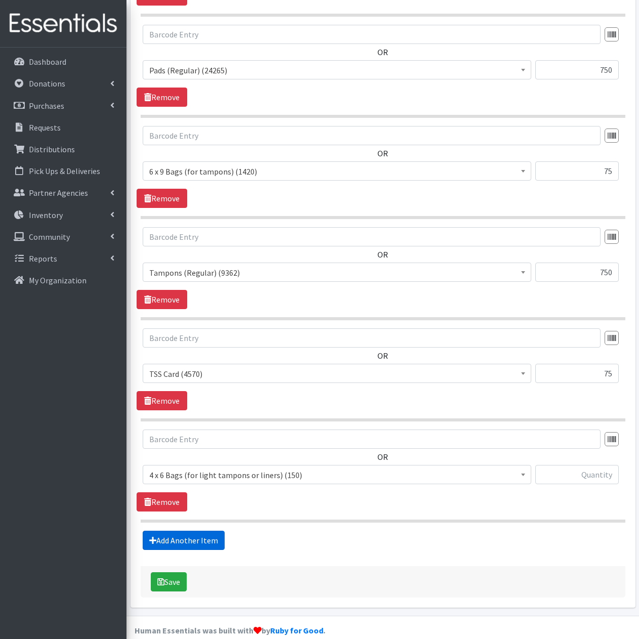
scroll to position [524, 0]
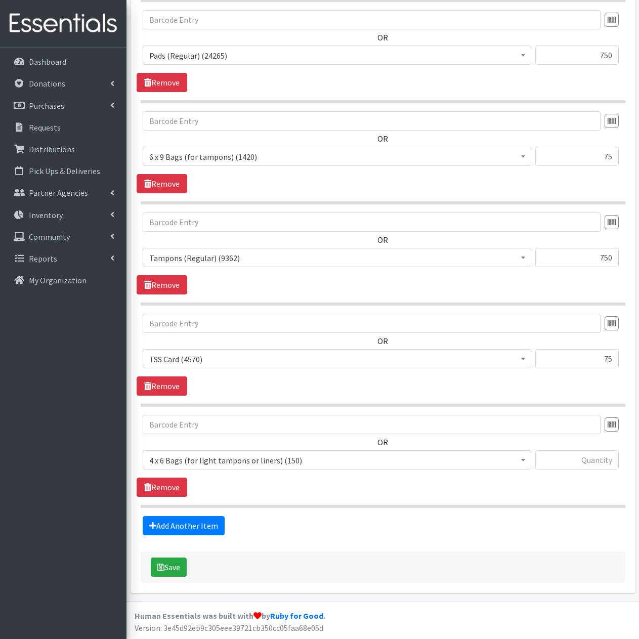
click at [306, 461] on span "4 x 6 Bags (for light tampons or liners) (150)" at bounding box center [336, 460] width 375 height 14
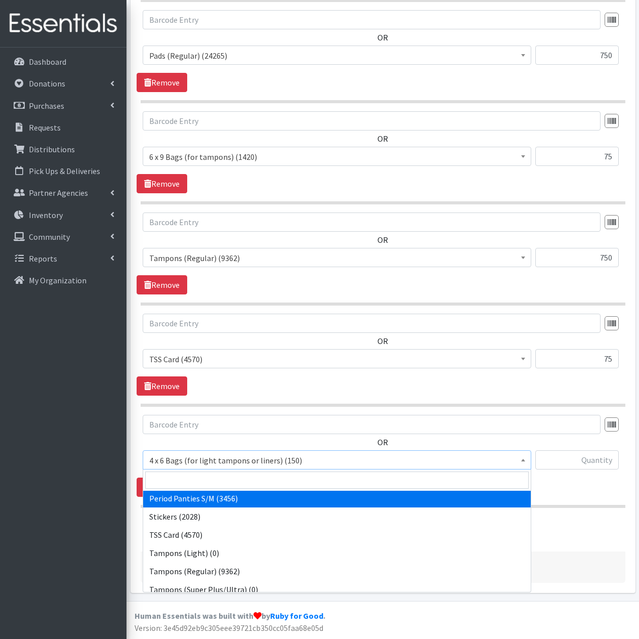
scroll to position [176, 0]
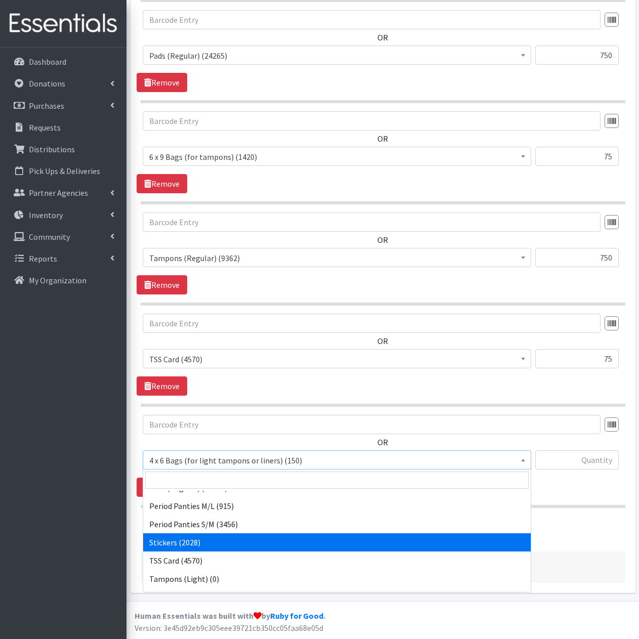
select select "13100"
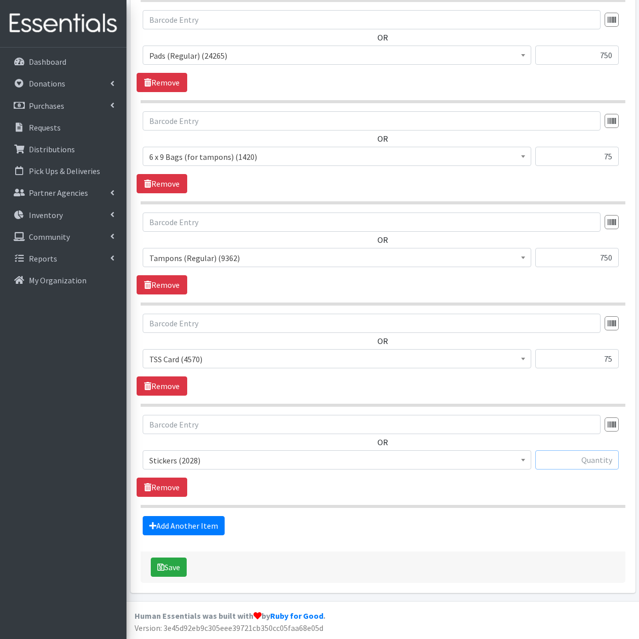
click at [573, 457] on input "text" at bounding box center [576, 459] width 83 height 19
type input "150"
click at [176, 564] on button "Save" at bounding box center [169, 566] width 36 height 19
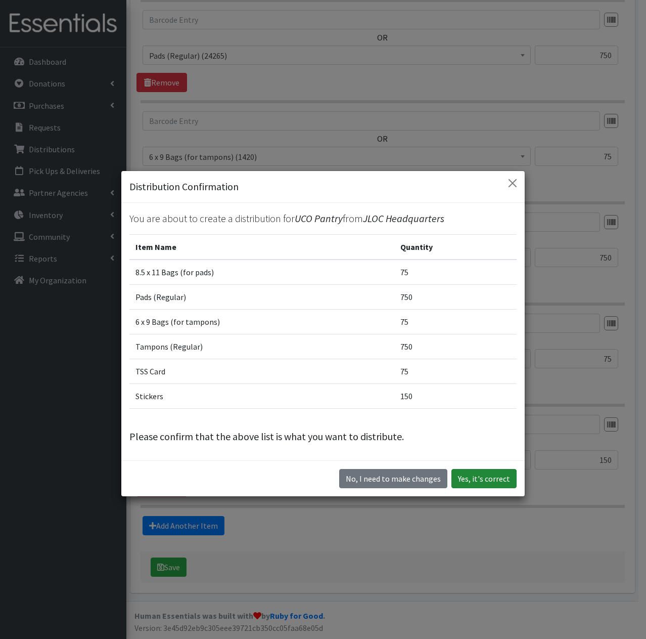
click at [483, 475] on button "Yes, it's correct" at bounding box center [483, 478] width 65 height 19
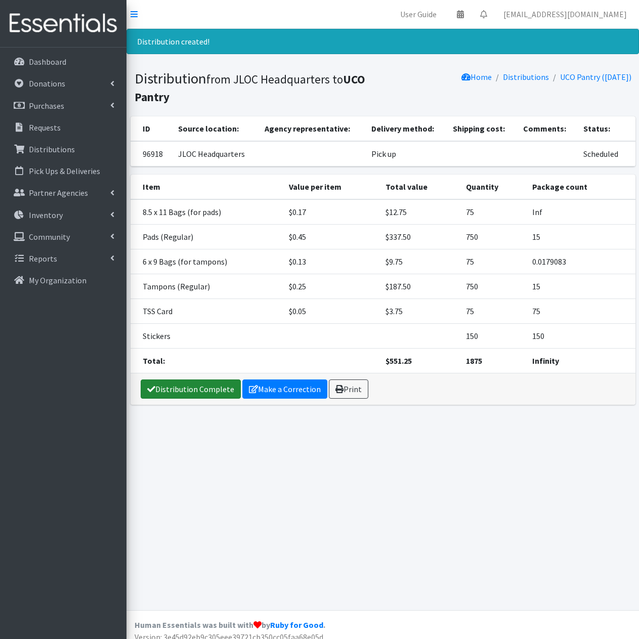
click at [198, 388] on link "Distribution Complete" at bounding box center [191, 388] width 100 height 19
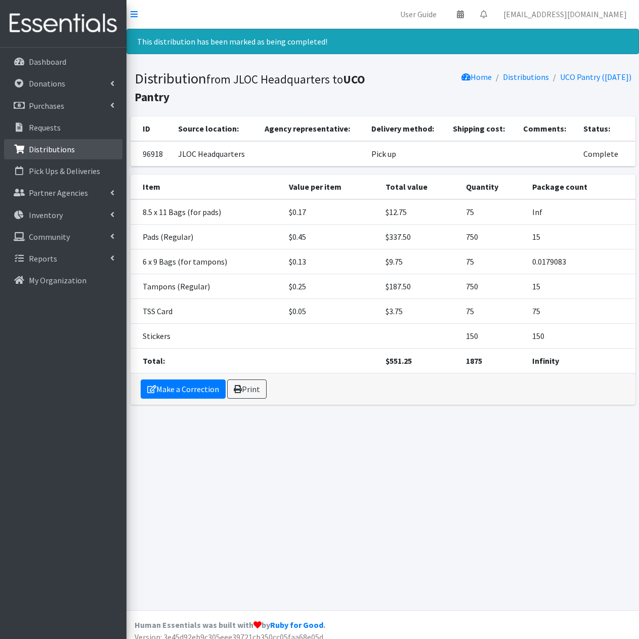
click at [86, 149] on link "Distributions" at bounding box center [63, 149] width 118 height 20
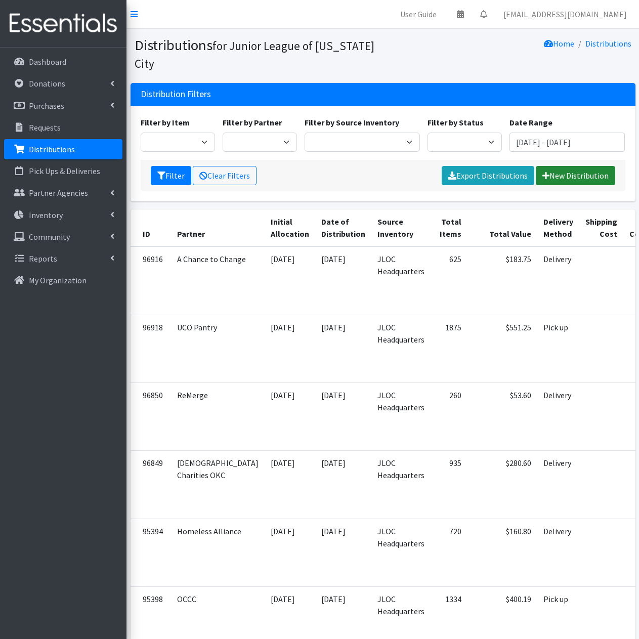
click at [571, 174] on link "New Distribution" at bounding box center [574, 175] width 79 height 19
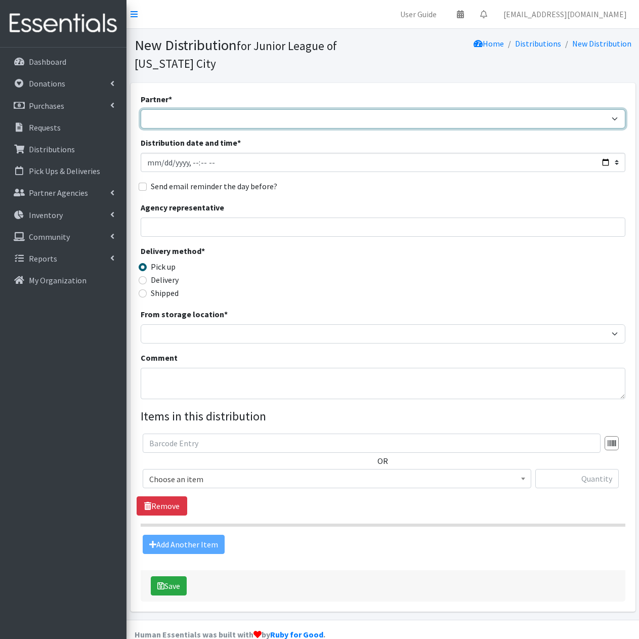
click at [231, 115] on select "A Chance to Change Bethany Public Schools Bethany YMCA Boys & Girls Club CAIR O…" at bounding box center [383, 118] width 484 height 19
select select "1820"
click at [141, 109] on select "A Chance to Change Bethany Public Schools Bethany YMCA Boys & Girls Club CAIR O…" at bounding box center [383, 118] width 484 height 19
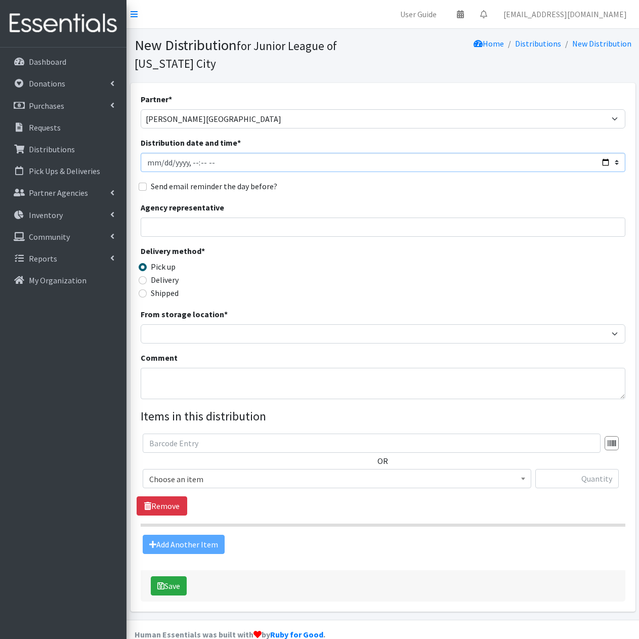
click at [209, 159] on input "Distribution date and time *" at bounding box center [383, 162] width 484 height 19
type input "2025-09-22T11:59"
click at [142, 281] on input "Delivery" at bounding box center [143, 280] width 8 height 8
radio input "true"
click at [144, 269] on input "Pick up" at bounding box center [143, 267] width 8 height 8
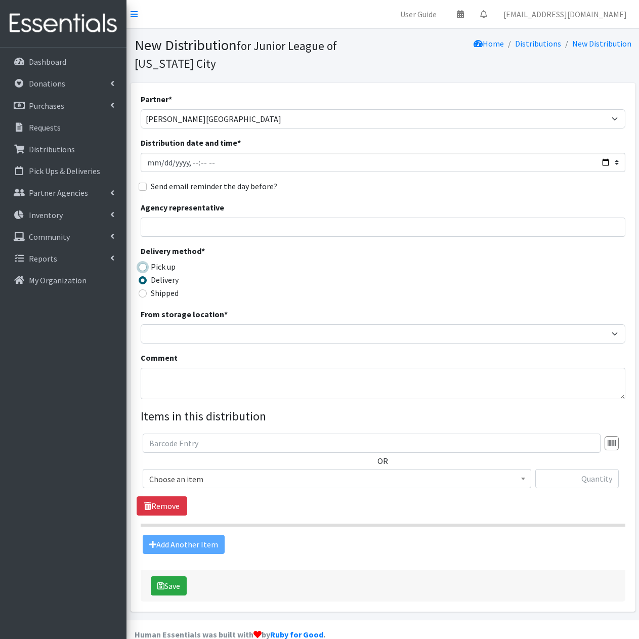
radio input "true"
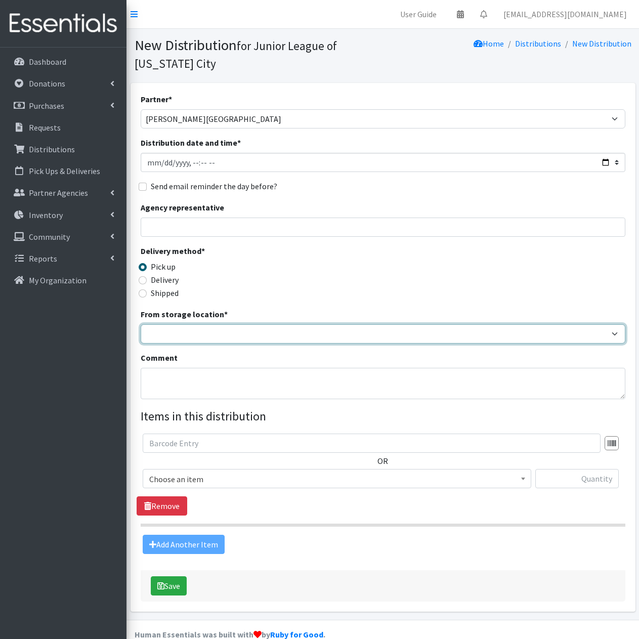
click at [227, 333] on select "JLOC Headquarters Storage Unit" at bounding box center [383, 333] width 484 height 19
select select "47"
click at [141, 324] on select "JLOC Headquarters Storage Unit" at bounding box center [383, 333] width 484 height 19
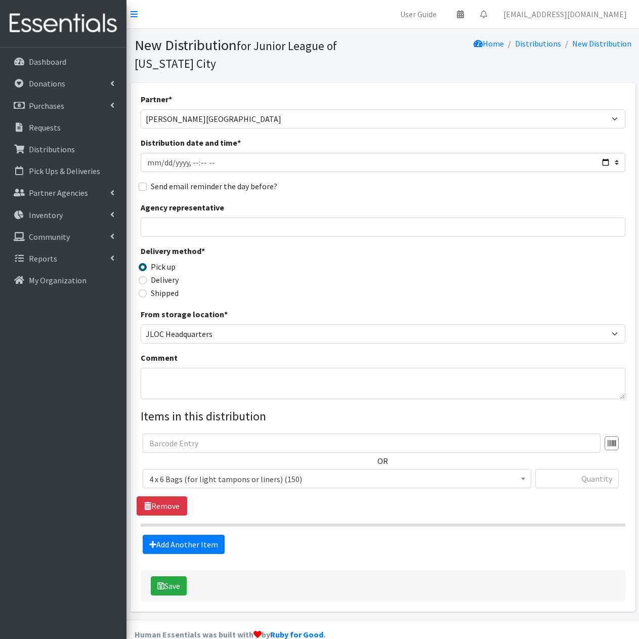
click at [322, 479] on span "4 x 6 Bags (for light tampons or liners) (150)" at bounding box center [336, 479] width 375 height 14
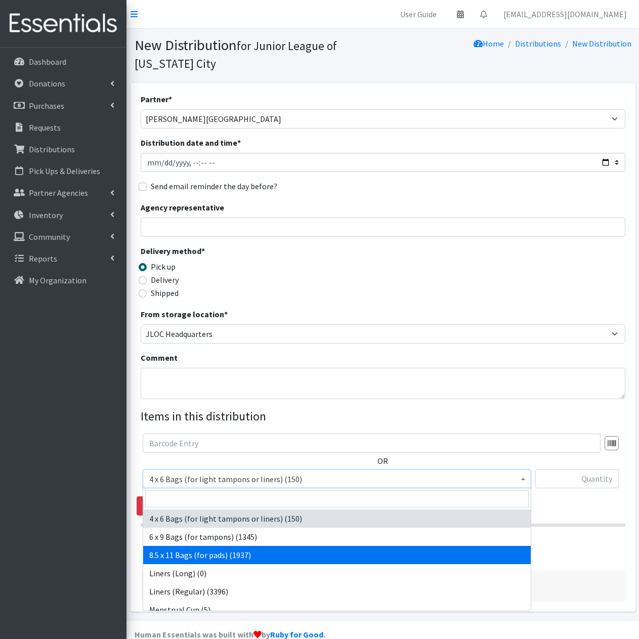
select select "7616"
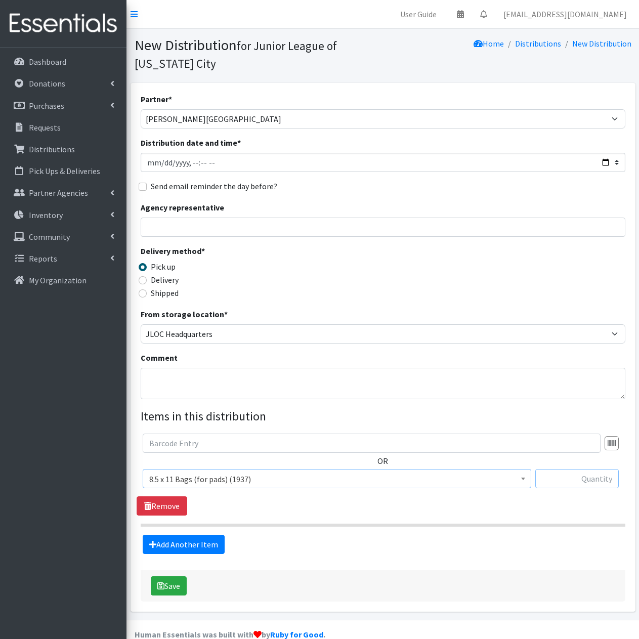
click at [570, 483] on input "text" at bounding box center [576, 478] width 83 height 19
type input "50"
click at [190, 547] on link "Add Another Item" at bounding box center [184, 543] width 82 height 19
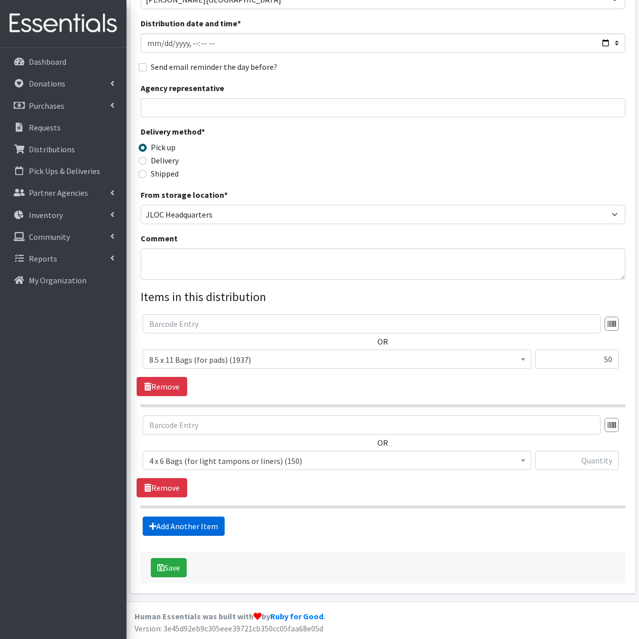
scroll to position [120, 0]
click at [318, 459] on span "4 x 6 Bags (for light tampons or liners) (150)" at bounding box center [336, 460] width 375 height 14
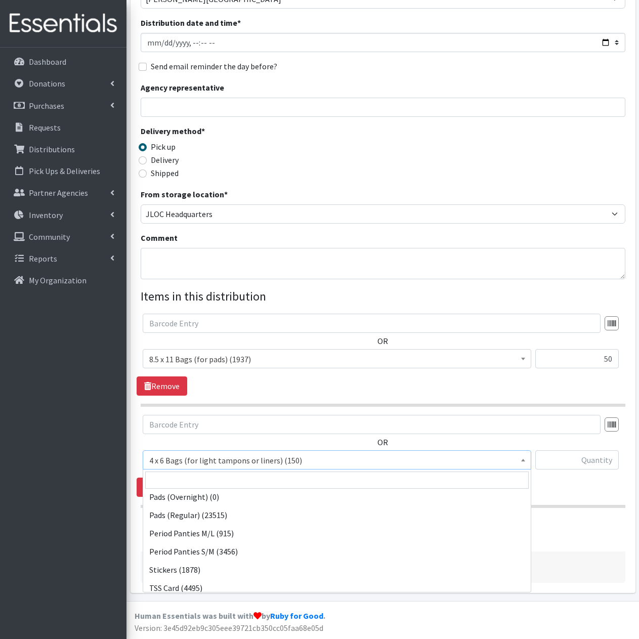
scroll to position [152, 0]
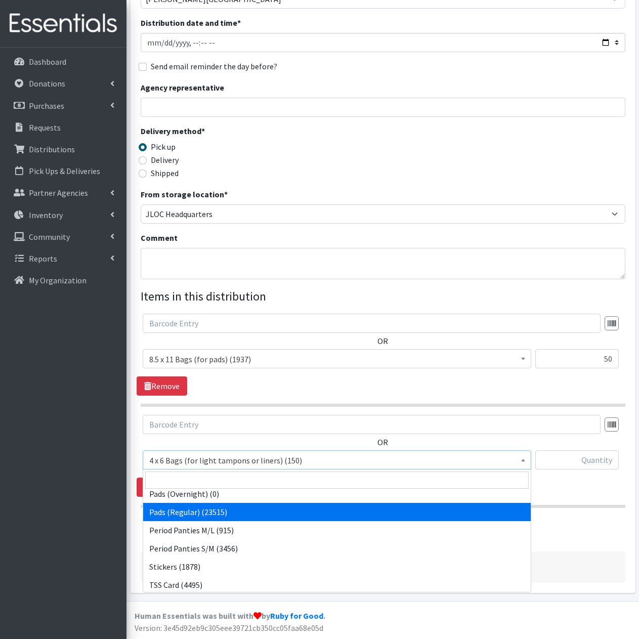
select select "2104"
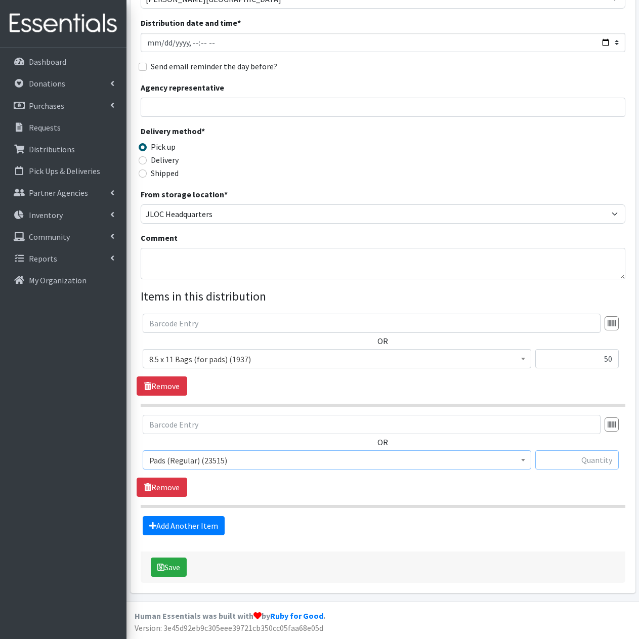
click at [591, 456] on input "text" at bounding box center [576, 459] width 83 height 19
type input "500"
click at [207, 526] on link "Add Another Item" at bounding box center [184, 525] width 82 height 19
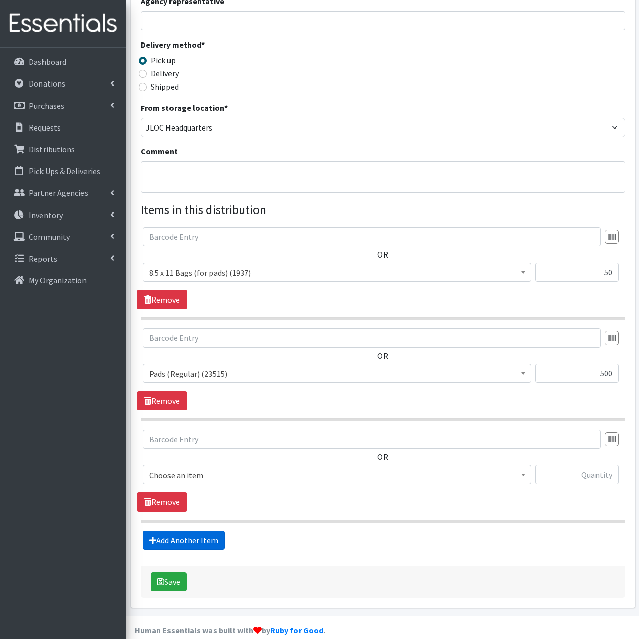
scroll to position [221, 0]
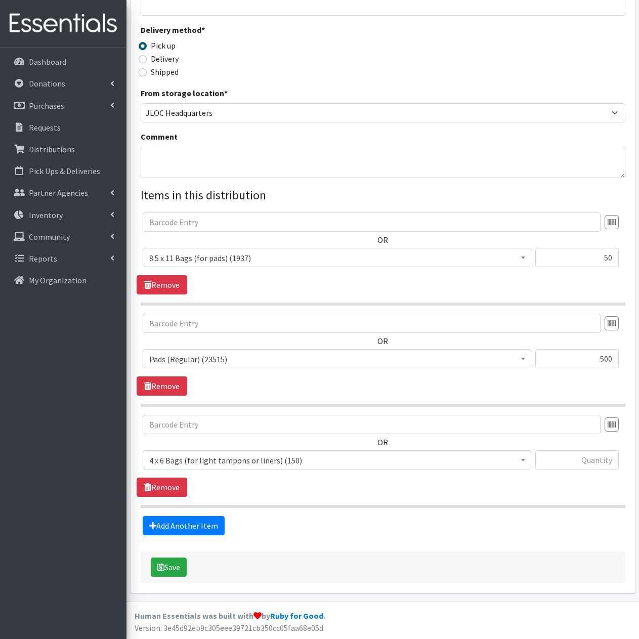
click at [294, 463] on span "4 x 6 Bags (for light tampons or liners) (150)" at bounding box center [336, 460] width 375 height 14
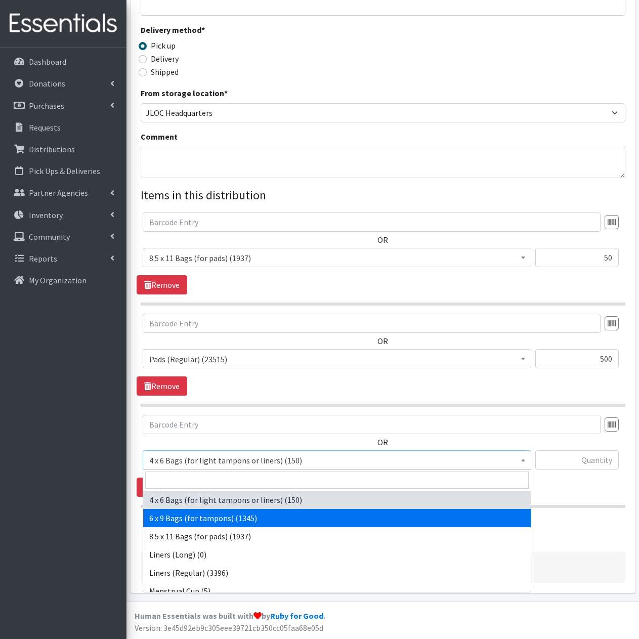
select select "7617"
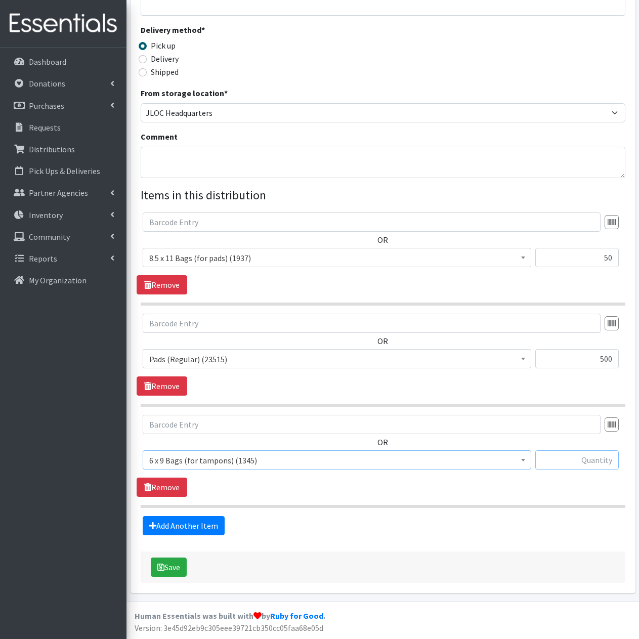
click at [582, 460] on input "text" at bounding box center [576, 459] width 83 height 19
type input "50"
click at [208, 529] on link "Add Another Item" at bounding box center [184, 525] width 82 height 19
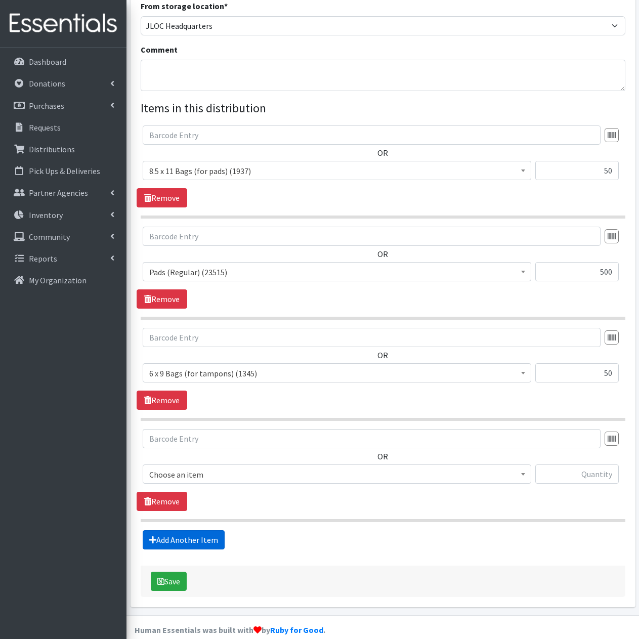
scroll to position [322, 0]
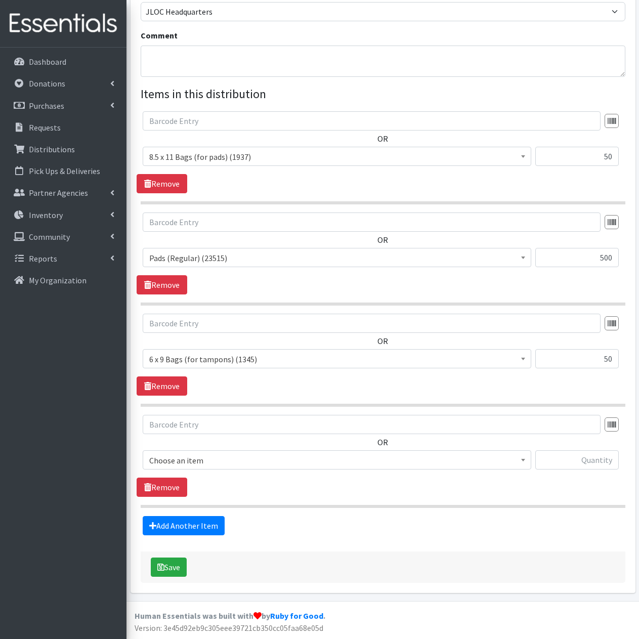
click at [289, 465] on span "Choose an item" at bounding box center [336, 460] width 375 height 14
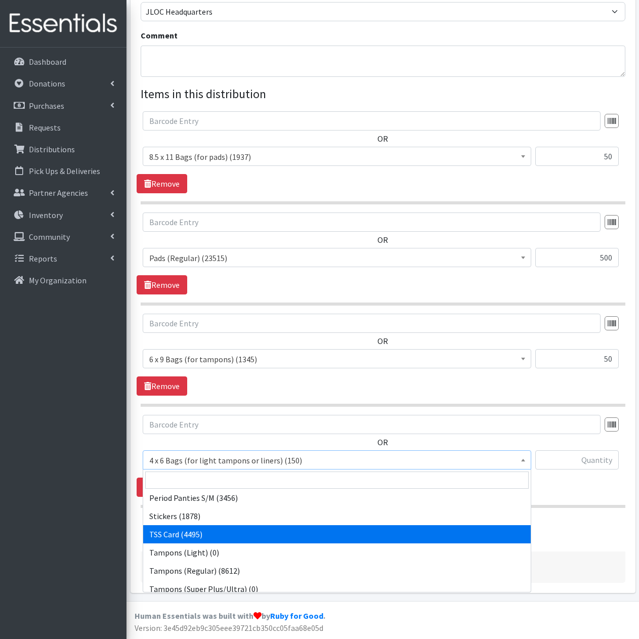
scroll to position [227, 0]
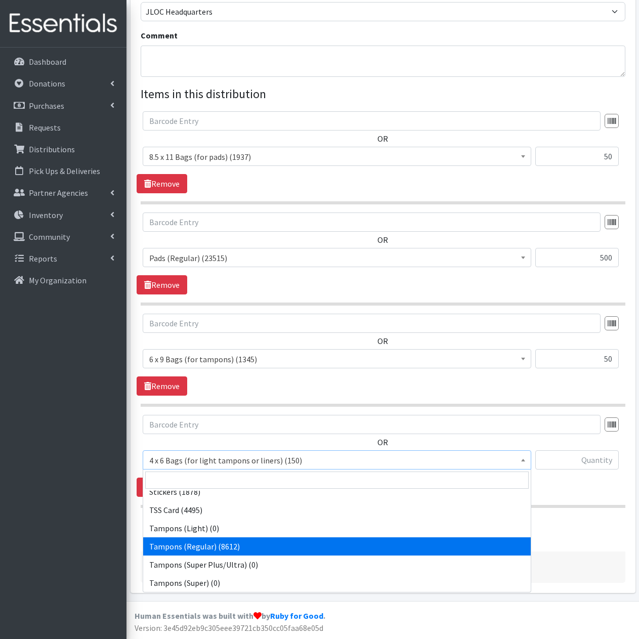
select select "2101"
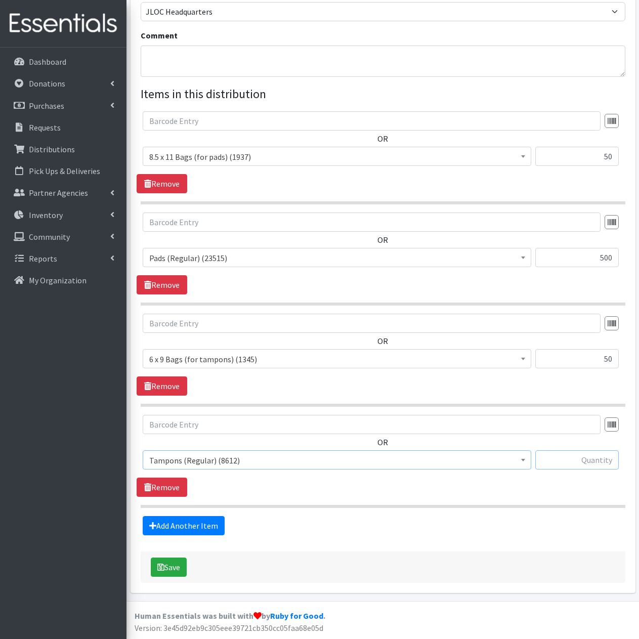
click at [590, 463] on input "text" at bounding box center [576, 459] width 83 height 19
type input "500"
click at [221, 528] on link "Add Another Item" at bounding box center [184, 525] width 82 height 19
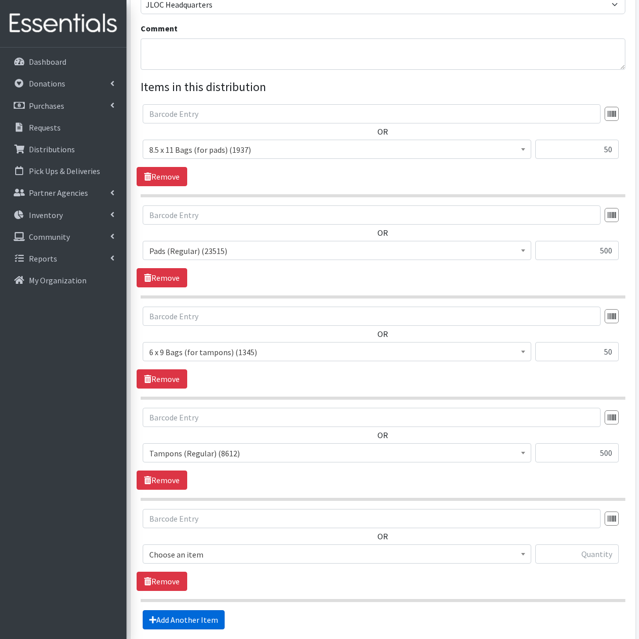
scroll to position [423, 0]
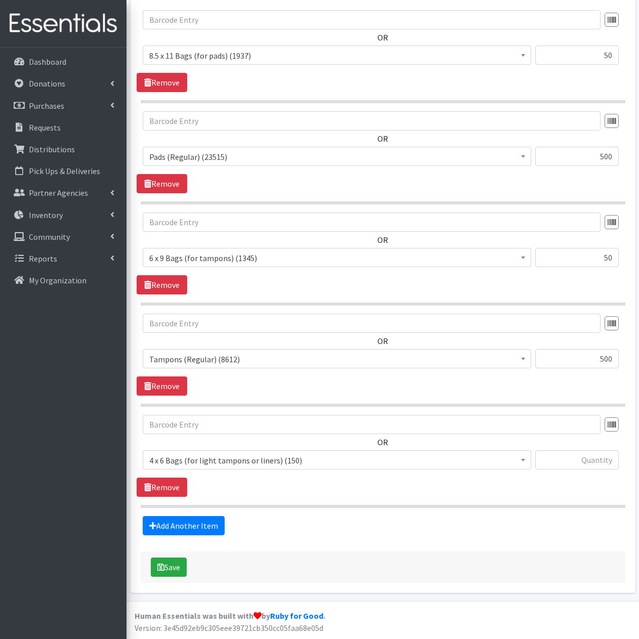
click at [328, 460] on span "4 x 6 Bags (for light tampons or liners) (150)" at bounding box center [336, 460] width 375 height 14
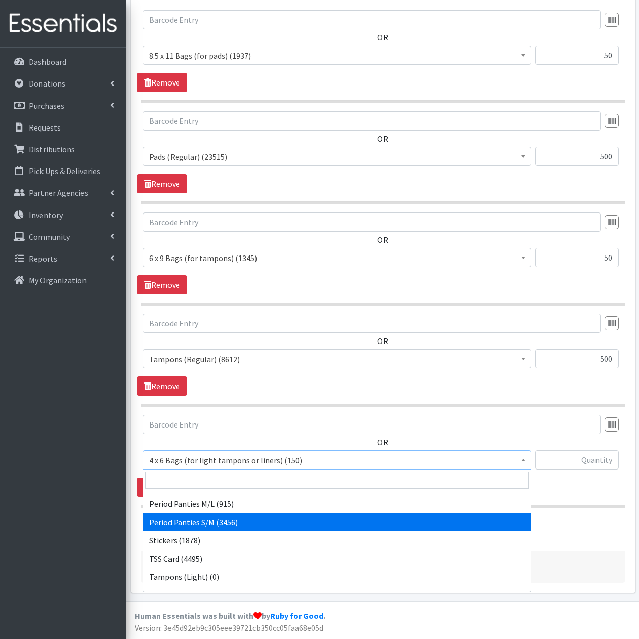
scroll to position [202, 0]
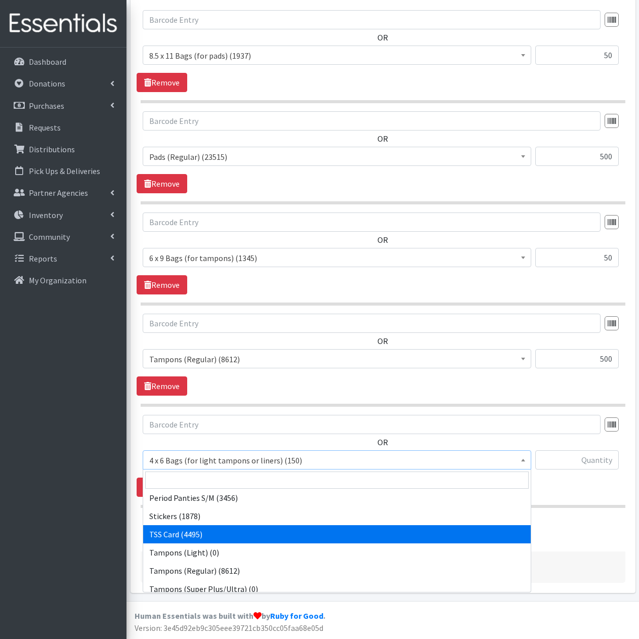
select select "15565"
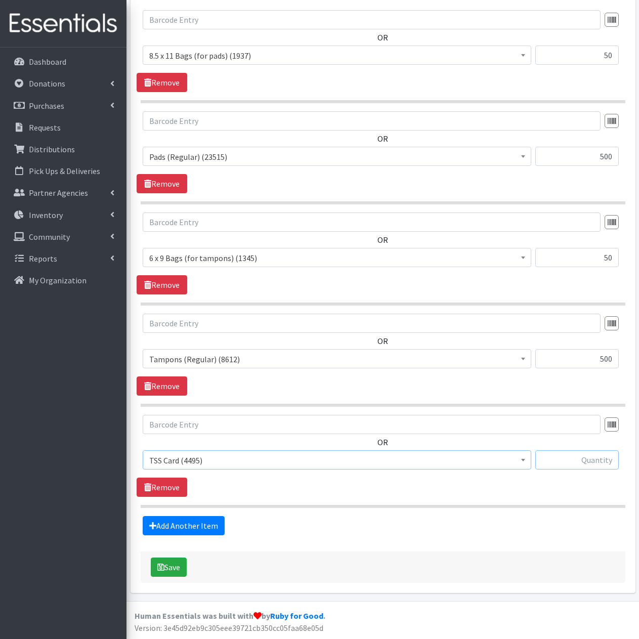
click at [584, 451] on input "text" at bounding box center [576, 459] width 83 height 19
type input "0"
type input "50"
click at [194, 531] on link "Add Another Item" at bounding box center [184, 525] width 82 height 19
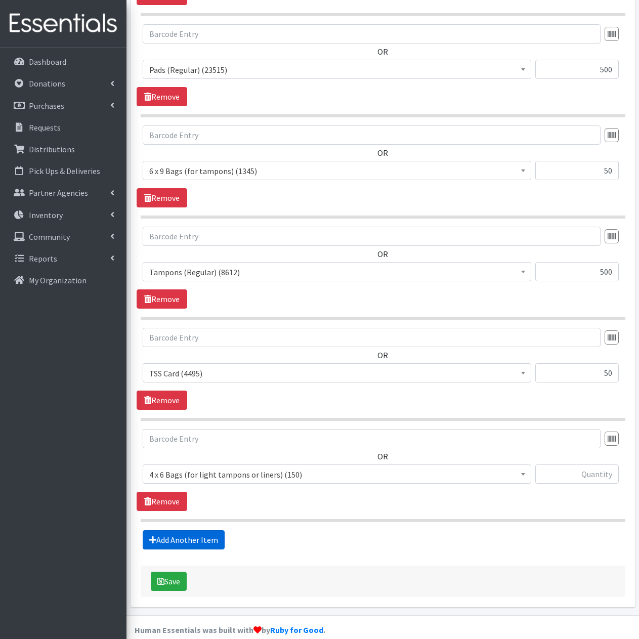
scroll to position [524, 0]
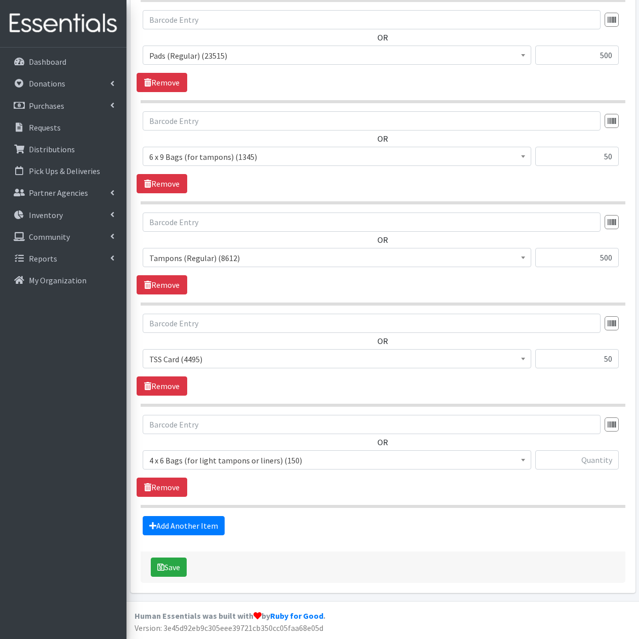
click at [296, 457] on span "4 x 6 Bags (for light tampons or liners) (150)" at bounding box center [336, 460] width 375 height 14
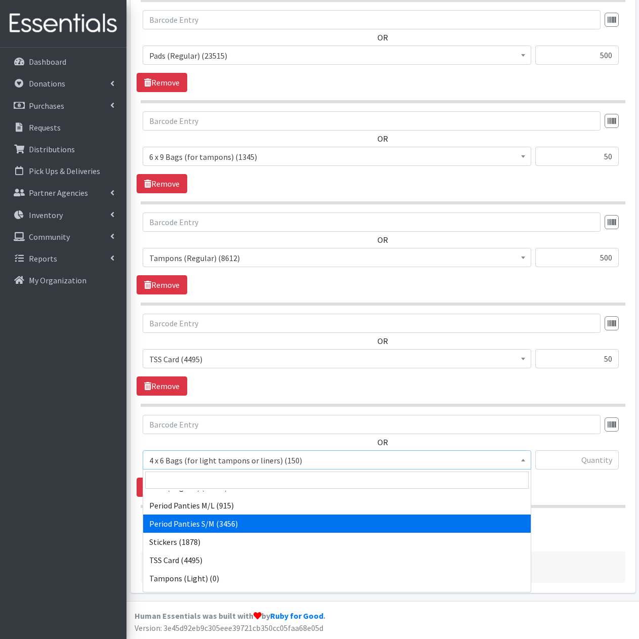
scroll to position [176, 0]
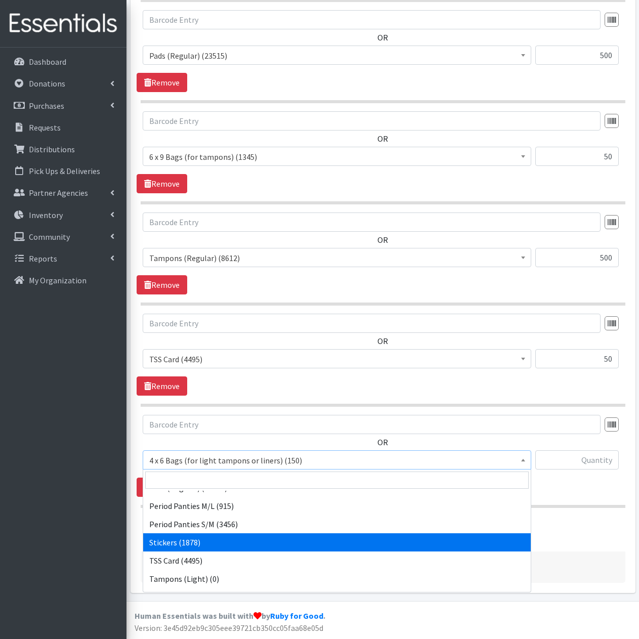
select select "13100"
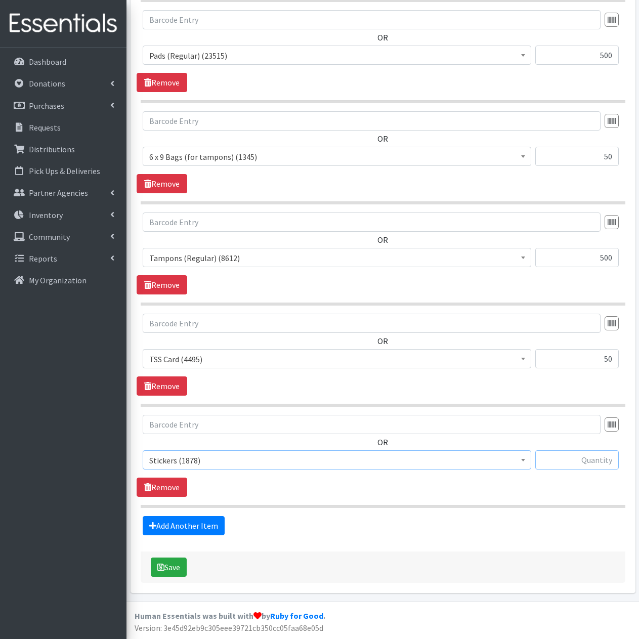
click at [570, 461] on input "text" at bounding box center [576, 459] width 83 height 19
type input "100"
click at [177, 570] on button "Save" at bounding box center [169, 566] width 36 height 19
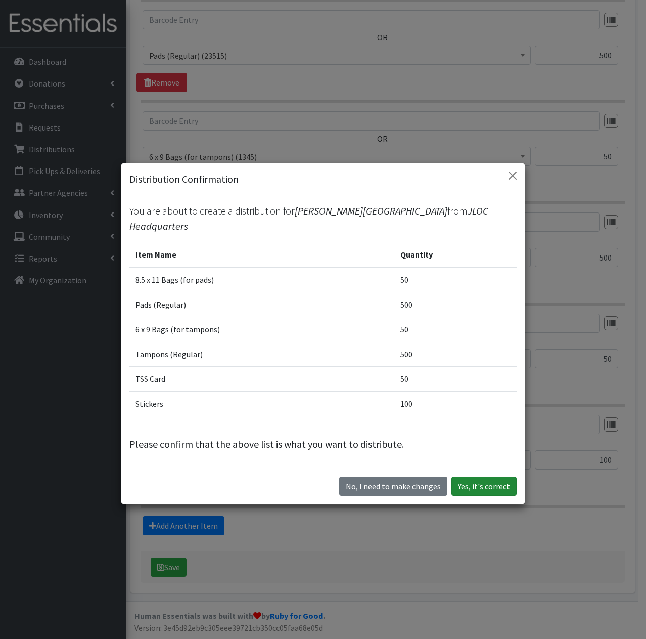
click at [491, 478] on button "Yes, it's correct" at bounding box center [483, 485] width 65 height 19
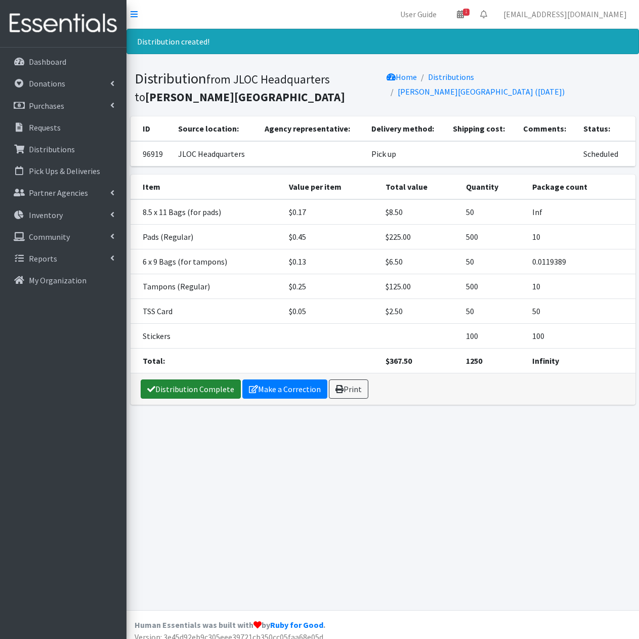
click at [199, 392] on link "Distribution Complete" at bounding box center [191, 388] width 100 height 19
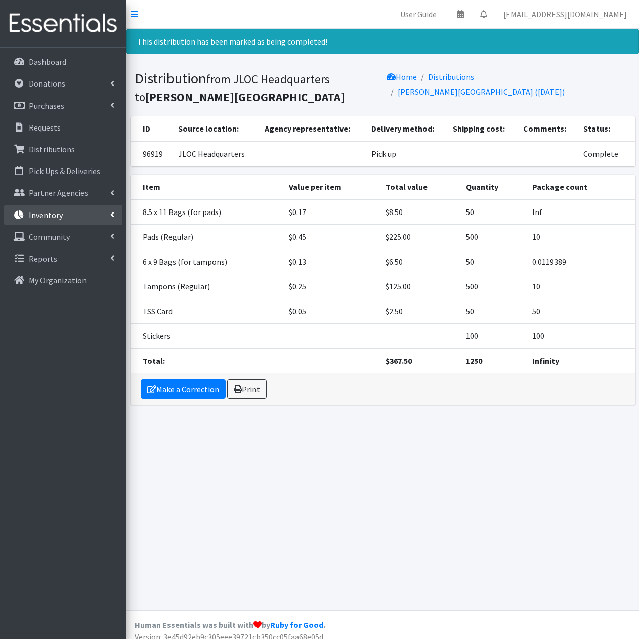
click at [53, 225] on li "Inventory Items & Inventory Kits Barcode Items Storage Locations Inventory Adju…" at bounding box center [63, 216] width 118 height 22
click at [57, 215] on p "Inventory" at bounding box center [46, 215] width 34 height 10
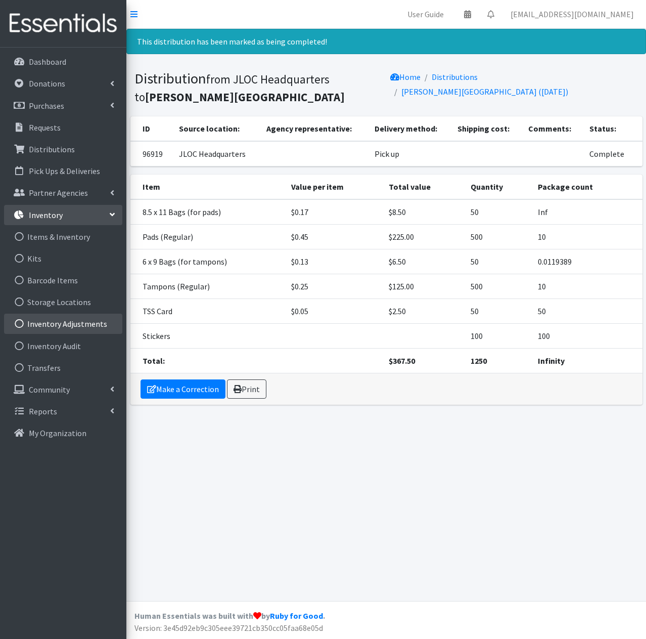
click at [62, 321] on link "Inventory Adjustments" at bounding box center [63, 323] width 118 height 20
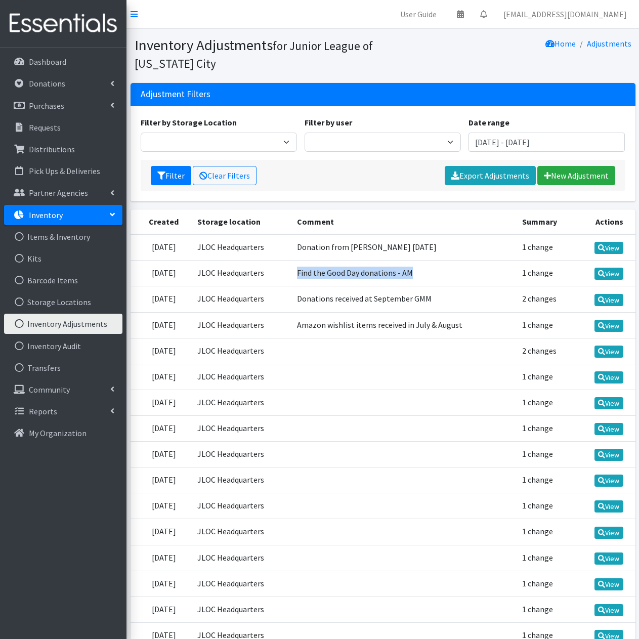
drag, startPoint x: 327, startPoint y: 274, endPoint x: 442, endPoint y: 274, distance: 115.3
click at [442, 274] on td "Find the Good Day donations - AM" at bounding box center [403, 273] width 225 height 26
copy td "Find the Good Day donations - AM"
click at [586, 179] on link "New Adjustment" at bounding box center [576, 175] width 78 height 19
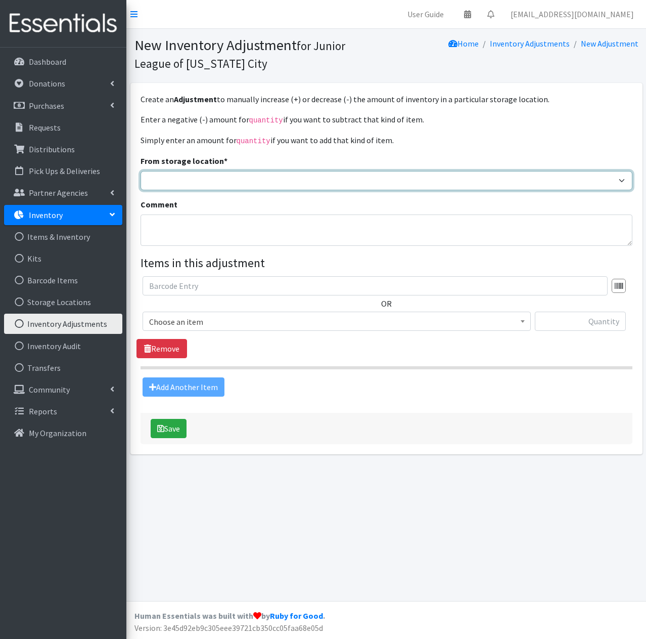
click at [243, 180] on select "JLOC Headquarters Storage Unit" at bounding box center [387, 180] width 492 height 19
select select "47"
click at [141, 171] on select "JLOC Headquarters Storage Unit" at bounding box center [387, 180] width 492 height 19
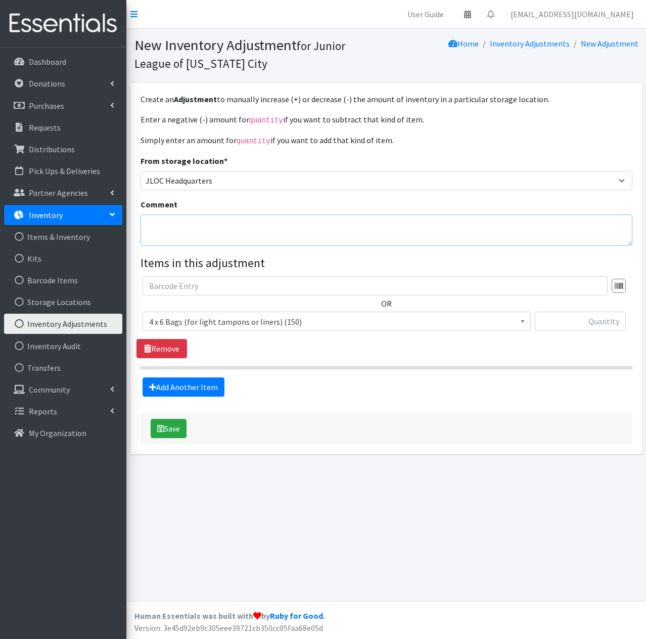
click at [224, 234] on textarea "Comment" at bounding box center [387, 229] width 492 height 31
paste textarea "Find the Good Day donations - AM"
type textarea "Find the Good Day donations - PM"
click at [324, 316] on span "4 x 6 Bags (for light tampons or liners) (150)" at bounding box center [336, 321] width 375 height 14
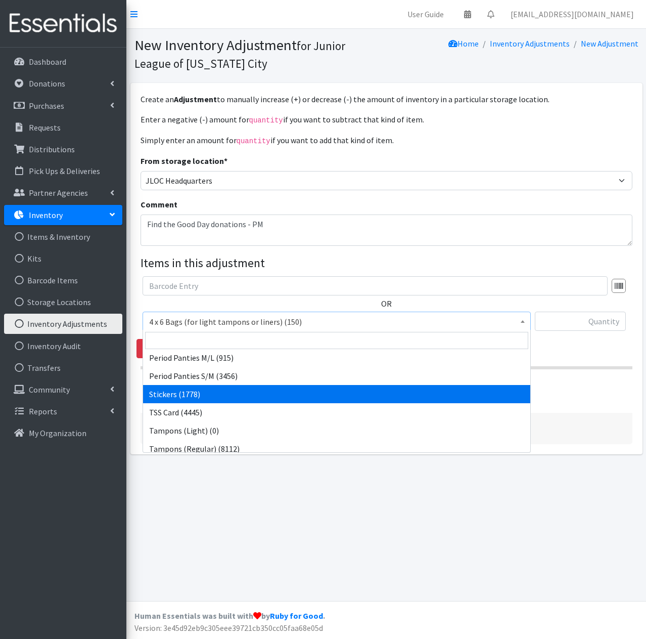
scroll to position [202, 0]
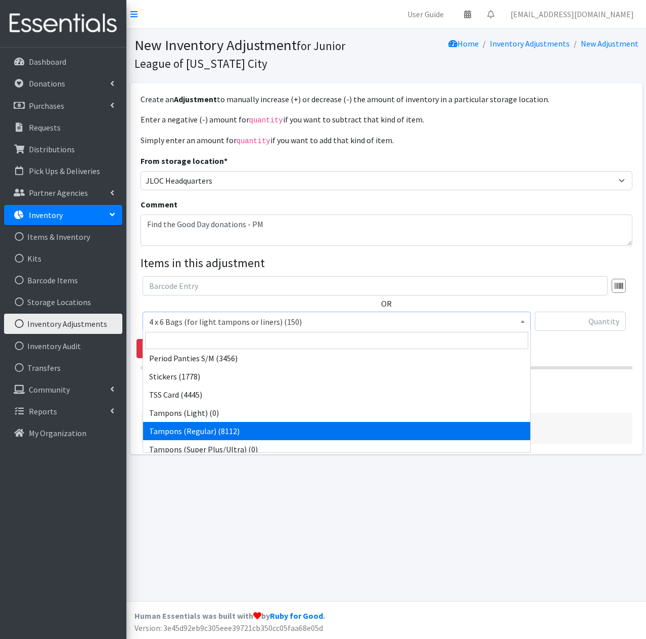
select select "2101"
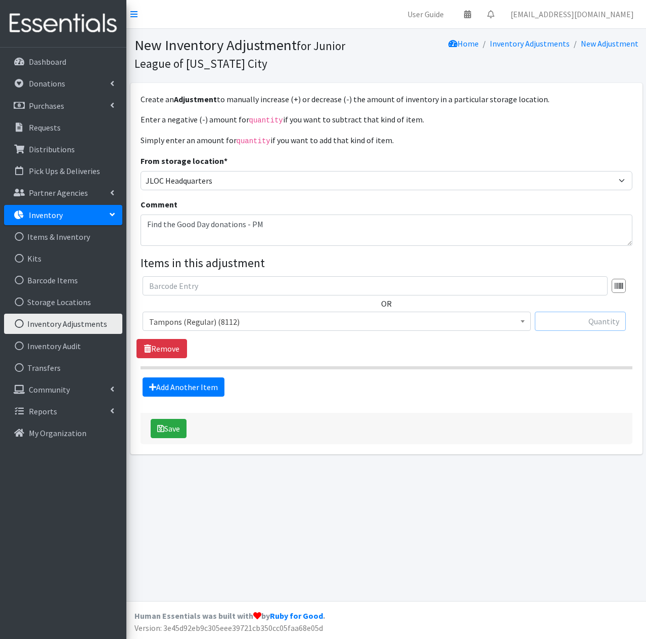
click at [568, 320] on input "text" at bounding box center [580, 320] width 91 height 19
type input "842"
click at [172, 426] on button "Save" at bounding box center [169, 428] width 36 height 19
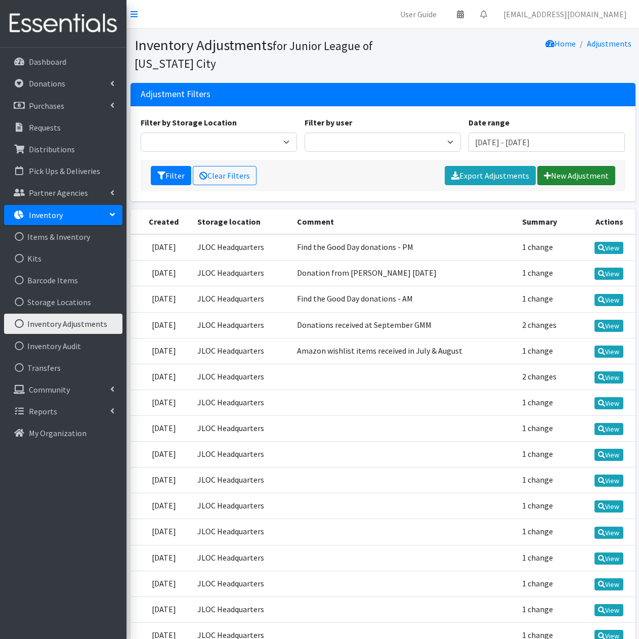
click at [579, 178] on link "New Adjustment" at bounding box center [576, 175] width 78 height 19
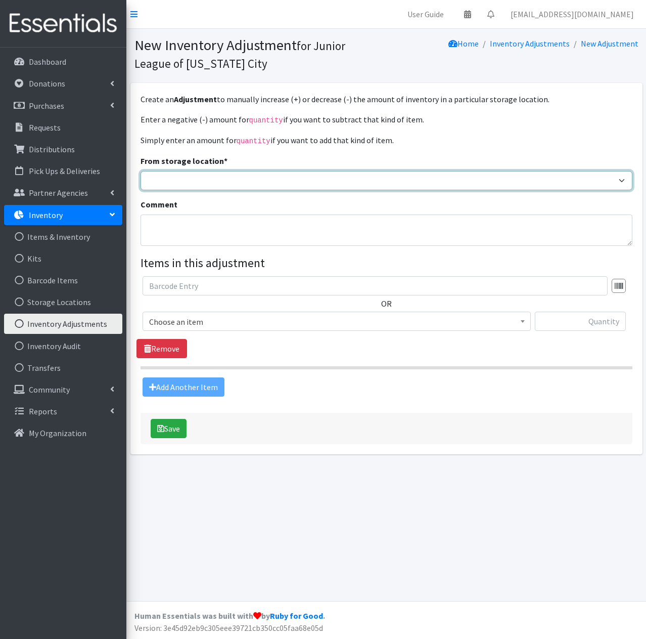
click at [318, 180] on select "JLOC Headquarters Storage Unit" at bounding box center [387, 180] width 492 height 19
select select "496"
click at [141, 171] on select "JLOC Headquarters Storage Unit" at bounding box center [387, 180] width 492 height 19
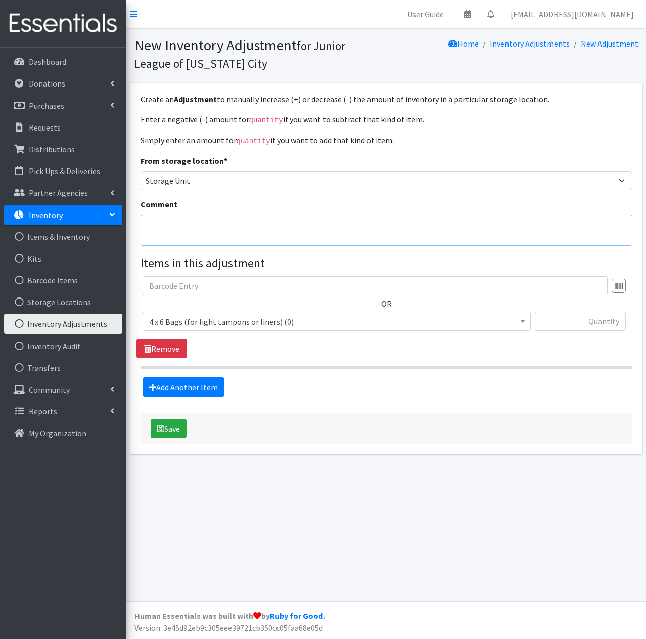
click at [209, 229] on textarea "Comment" at bounding box center [387, 229] width 492 height 31
drag, startPoint x: 370, startPoint y: 222, endPoint x: 126, endPoint y: 227, distance: 243.7
click at [126, 227] on div "Create an Adjustment to manually increase (+) or decrease (-) the amount of inv…" at bounding box center [386, 272] width 520 height 379
type textarea "Moved from storage to HQ for Find the Good Day packing party"
click at [314, 322] on span "4 x 6 Bags (for light tampons or liners) (0)" at bounding box center [336, 321] width 375 height 14
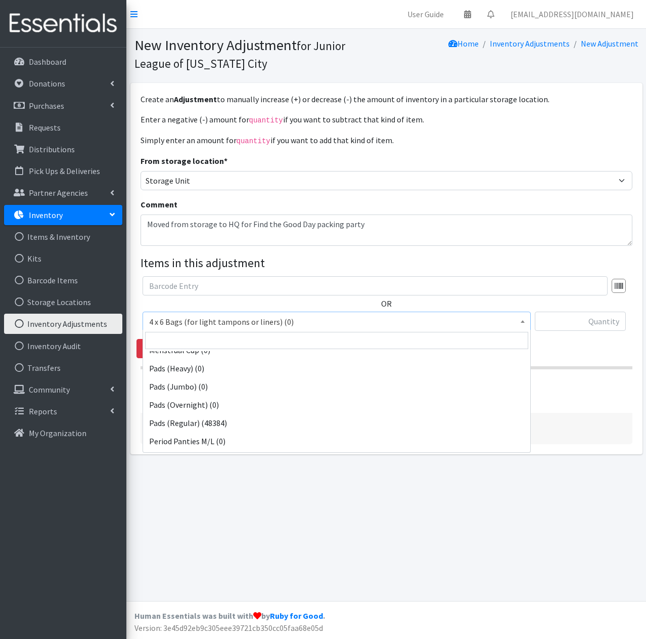
scroll to position [152, 0]
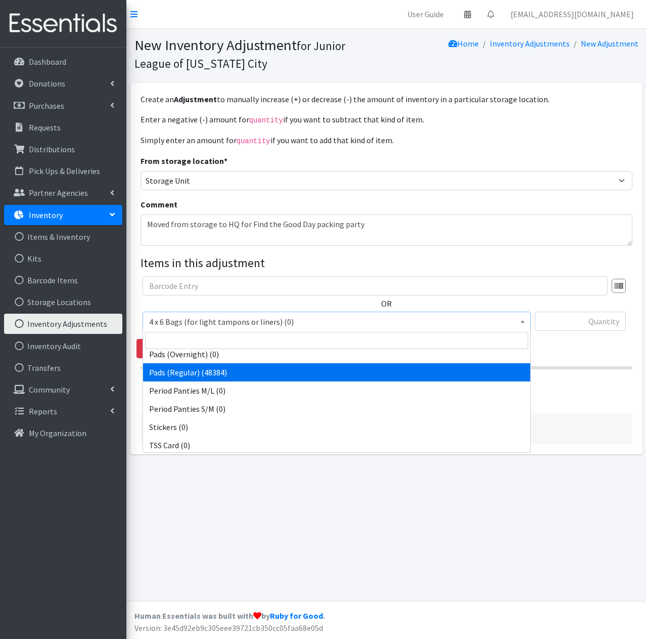
select select "2104"
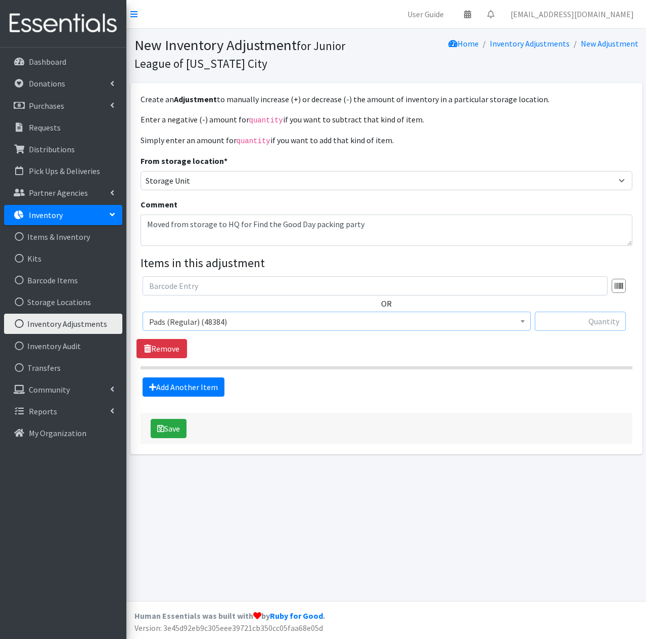
click at [566, 319] on input "text" at bounding box center [580, 320] width 91 height 19
type input "-3600"
click at [177, 425] on button "Save" at bounding box center [169, 428] width 36 height 19
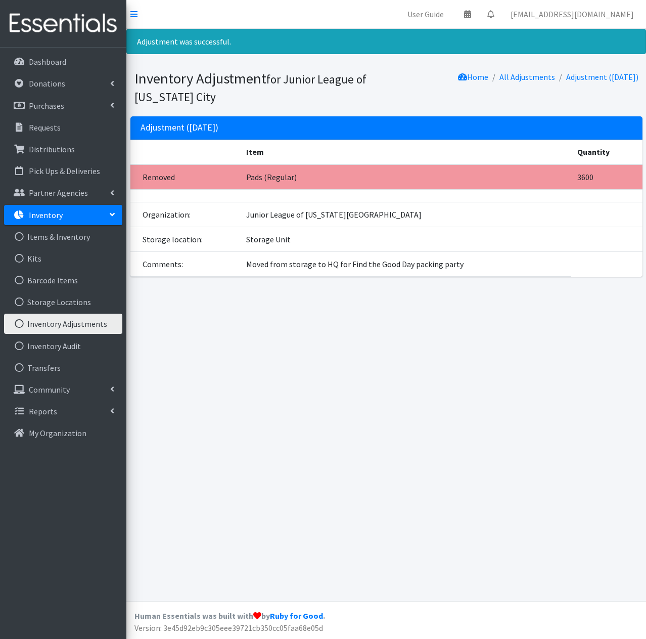
click at [81, 321] on link "Inventory Adjustments" at bounding box center [63, 323] width 118 height 20
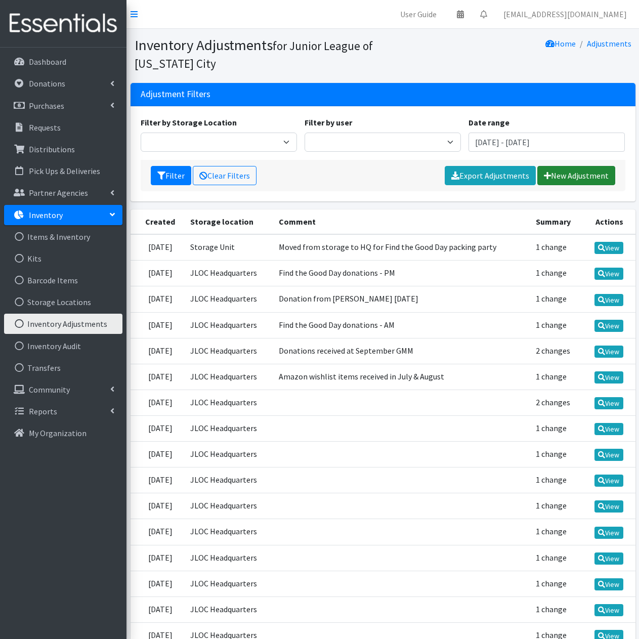
click at [587, 173] on link "New Adjustment" at bounding box center [576, 175] width 78 height 19
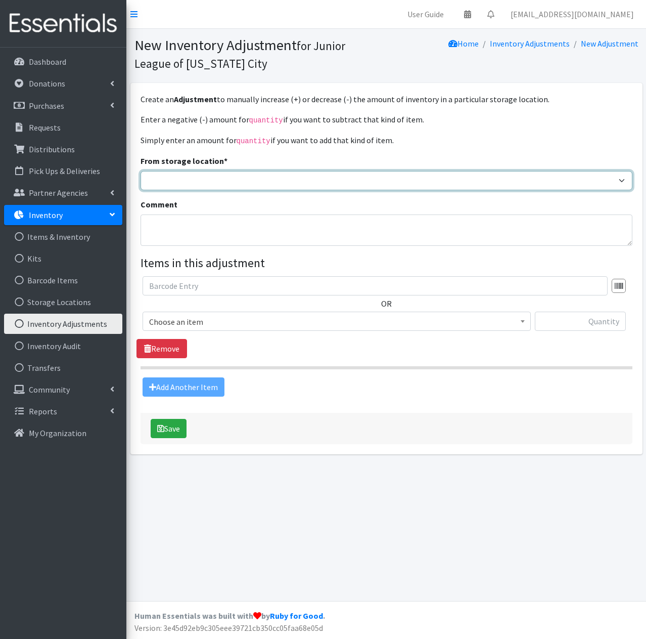
click at [299, 184] on select "JLOC Headquarters Storage Unit" at bounding box center [387, 180] width 492 height 19
select select "47"
click at [141, 171] on select "JLOC Headquarters Storage Unit" at bounding box center [387, 180] width 492 height 19
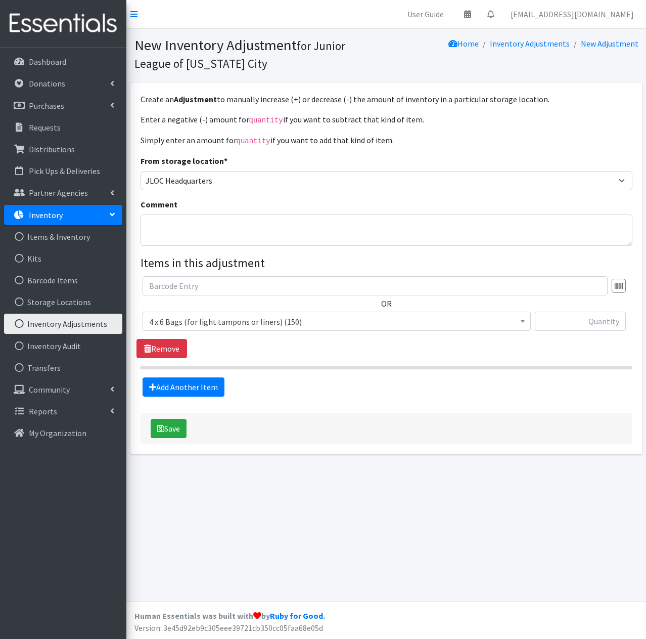
click at [249, 322] on span "4 x 6 Bags (for light tampons or liners) (150)" at bounding box center [336, 321] width 375 height 14
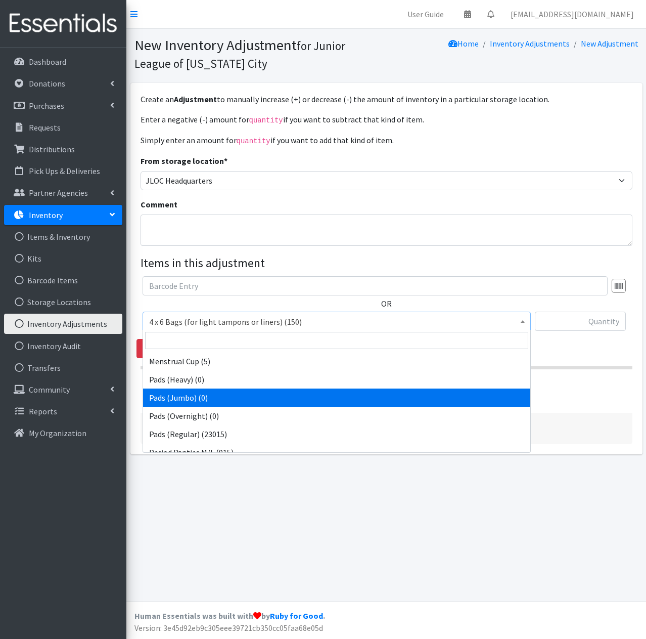
scroll to position [101, 0]
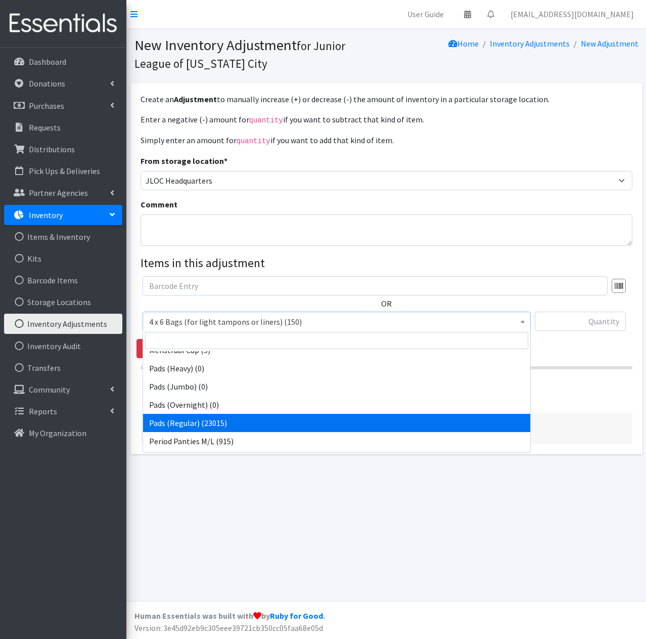
select select "2104"
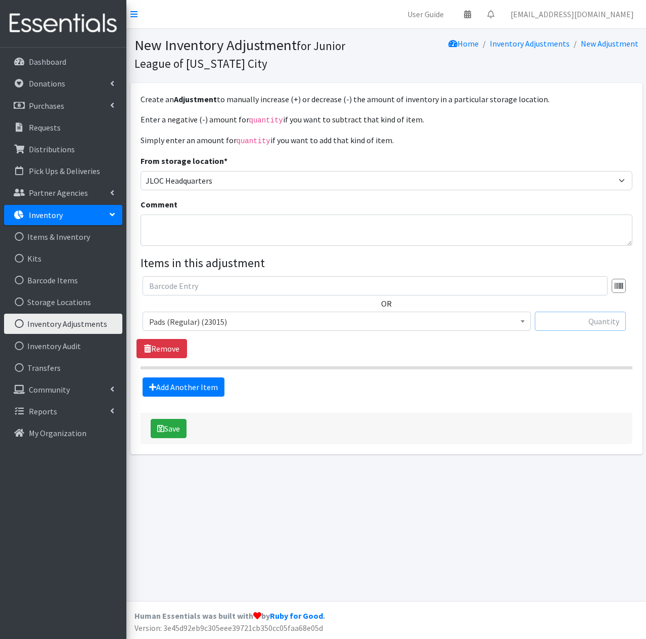
click at [579, 324] on input "text" at bounding box center [580, 320] width 91 height 19
type input "3600"
click at [233, 232] on textarea "Comment" at bounding box center [387, 229] width 492 height 31
paste textarea "Moved from storage to HQ for Find the Good Day packing party"
type textarea "Moved from storage to HQ for Find the Good Day packing party"
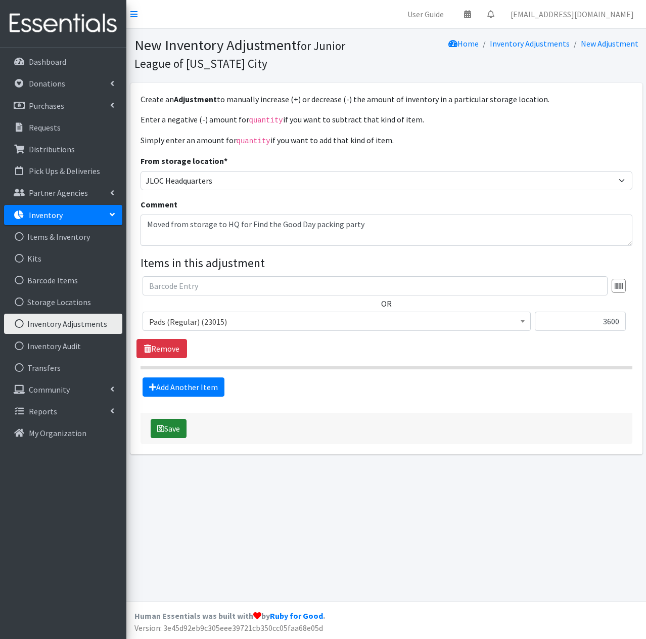
click at [174, 429] on button "Save" at bounding box center [169, 428] width 36 height 19
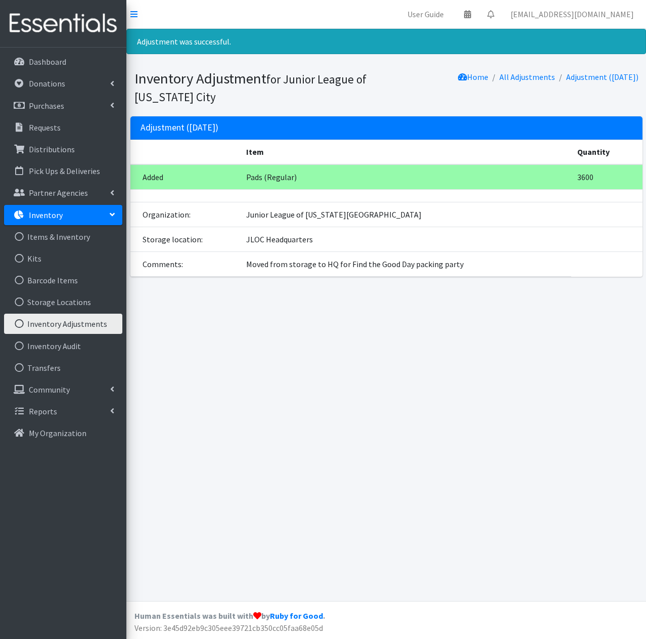
click at [91, 327] on link "Inventory Adjustments" at bounding box center [63, 323] width 118 height 20
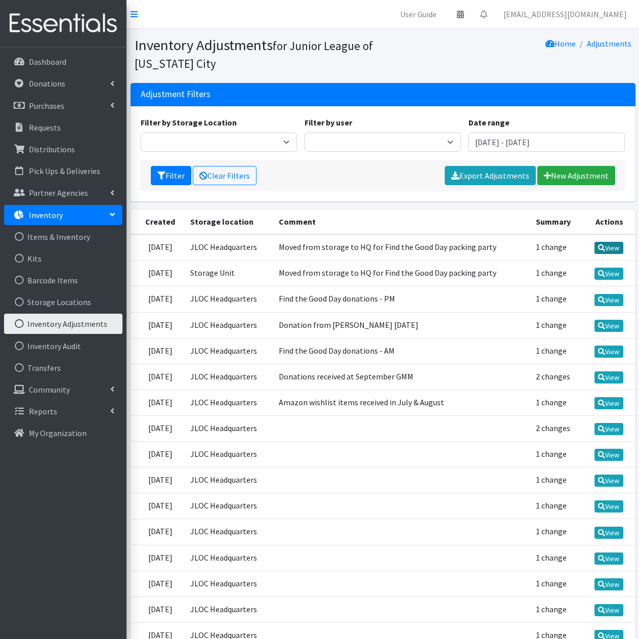
click at [613, 248] on link "View" at bounding box center [608, 248] width 29 height 12
click at [588, 176] on link "New Adjustment" at bounding box center [576, 175] width 78 height 19
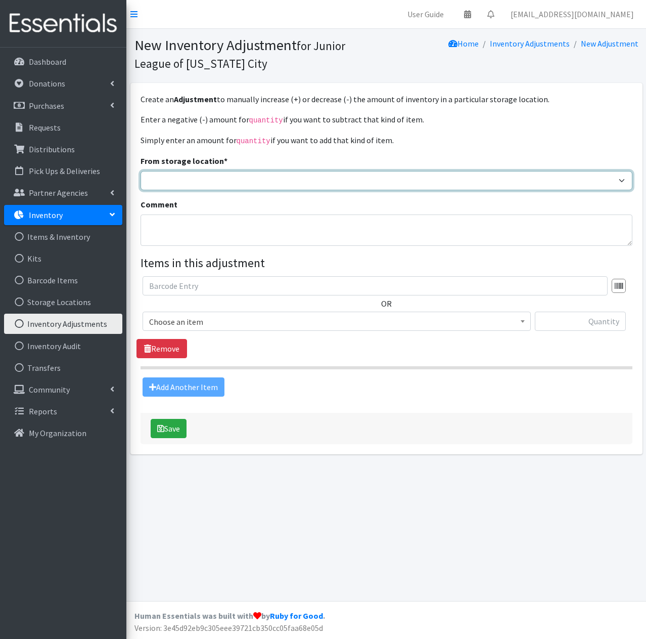
click at [439, 187] on select "JLOC Headquarters Storage Unit" at bounding box center [387, 180] width 492 height 19
select select "496"
click at [141, 171] on select "JLOC Headquarters Storage Unit" at bounding box center [387, 180] width 492 height 19
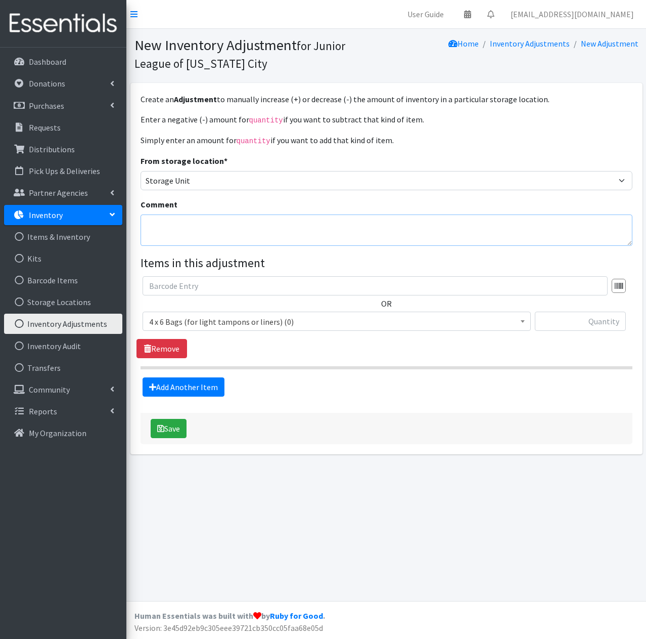
click at [262, 234] on textarea "Comment" at bounding box center [387, 229] width 492 height 31
paste textarea "Moved from storage to HQ for Find the Good Day packing party"
drag, startPoint x: 248, startPoint y: 222, endPoint x: 310, endPoint y: 224, distance: 62.7
click at [310, 224] on textarea "Moved from storage to HQ for Find the Good Day packing party" at bounding box center [387, 229] width 492 height 31
drag, startPoint x: 307, startPoint y: 225, endPoint x: 88, endPoint y: 237, distance: 219.7
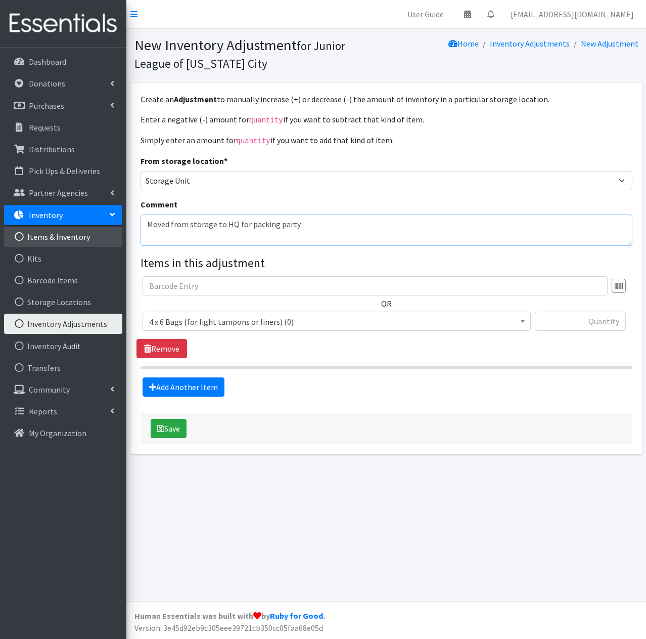
click at [88, 237] on div "User Guide 0 Pick-ups remaining this week View Calendar 0 Requests 0 Partner Ag…" at bounding box center [323, 319] width 646 height 639
type textarea "Moved from storage to HQ for packing party"
click at [351, 319] on span "4 x 6 Bags (for light tampons or liners) (0)" at bounding box center [336, 321] width 375 height 14
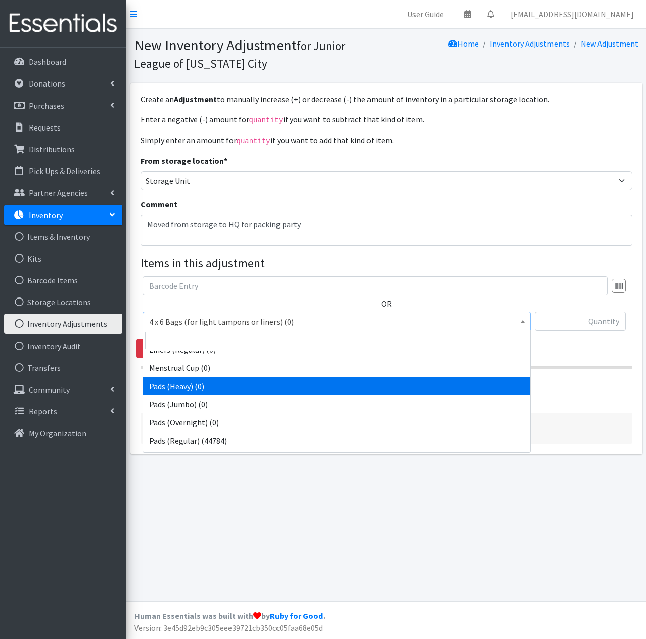
scroll to position [101, 0]
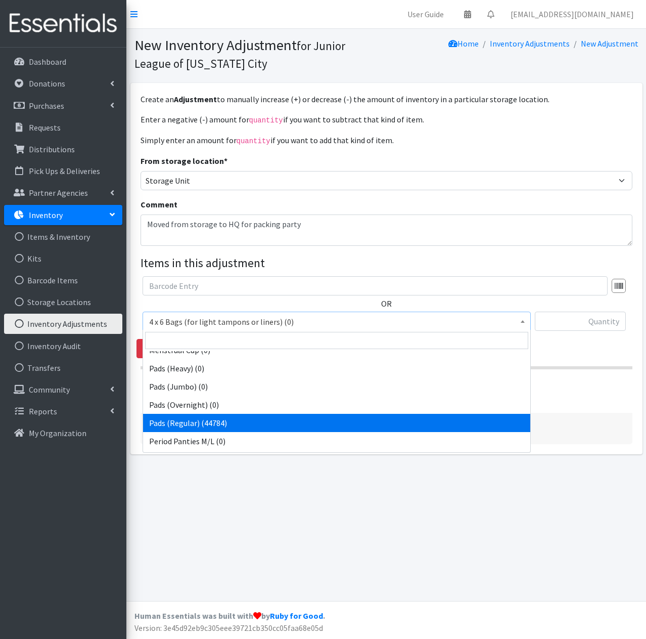
select select "2104"
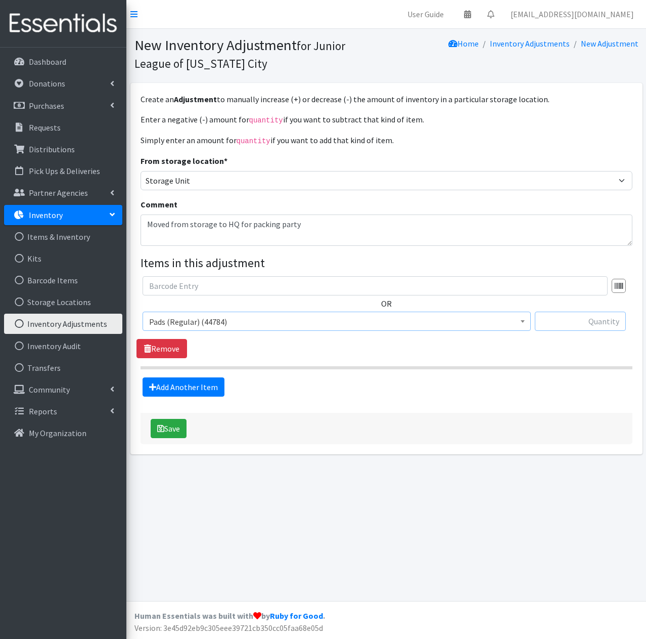
click at [567, 315] on input "text" at bounding box center [580, 320] width 91 height 19
type input "-3600"
click at [179, 428] on button "Save" at bounding box center [169, 428] width 36 height 19
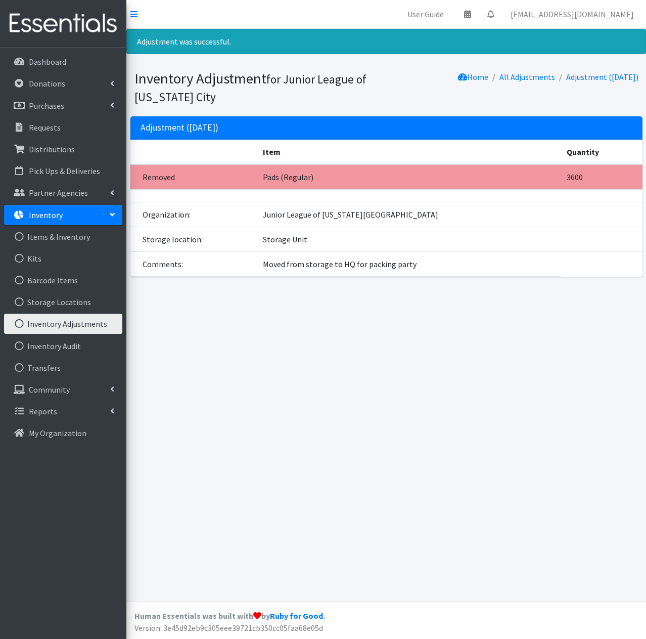
click at [60, 326] on link "Inventory Adjustments" at bounding box center [63, 323] width 118 height 20
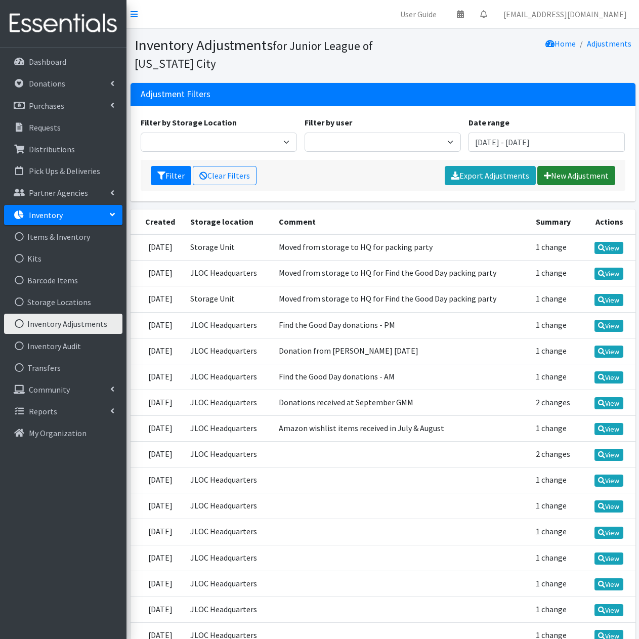
click at [568, 178] on link "New Adjustment" at bounding box center [576, 175] width 78 height 19
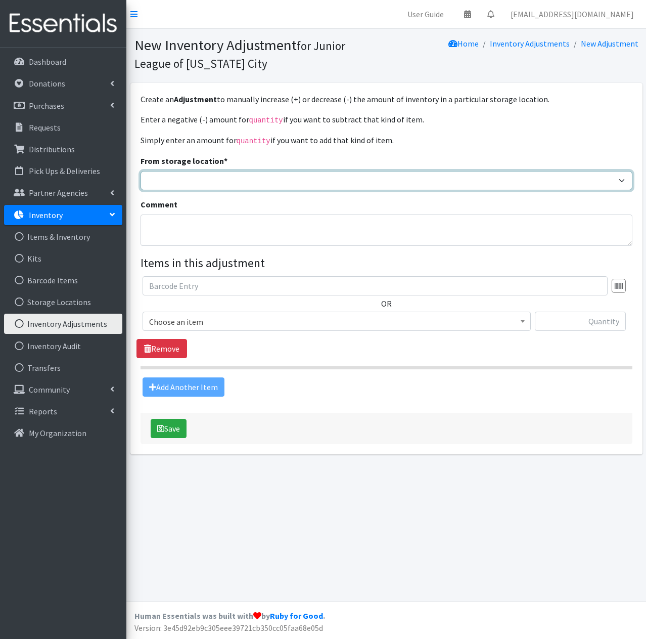
click at [297, 182] on select "JLOC Headquarters Storage Unit" at bounding box center [387, 180] width 492 height 19
select select "47"
click at [141, 171] on select "JLOC Headquarters Storage Unit" at bounding box center [387, 180] width 492 height 19
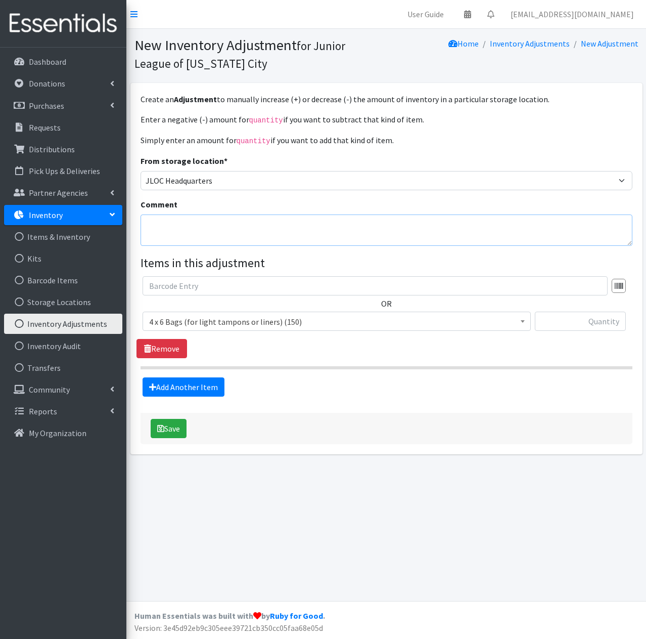
click at [238, 235] on textarea "Comment" at bounding box center [387, 229] width 492 height 31
paste textarea "Moved from storage to HQ for packing party"
type textarea "Moved from storage to HQ for packing party"
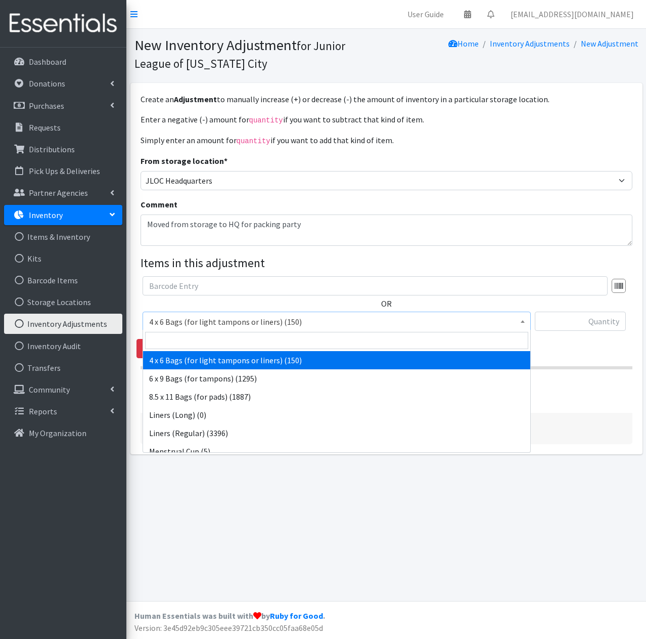
click at [331, 322] on span "4 x 6 Bags (for light tampons or liners) (150)" at bounding box center [336, 321] width 375 height 14
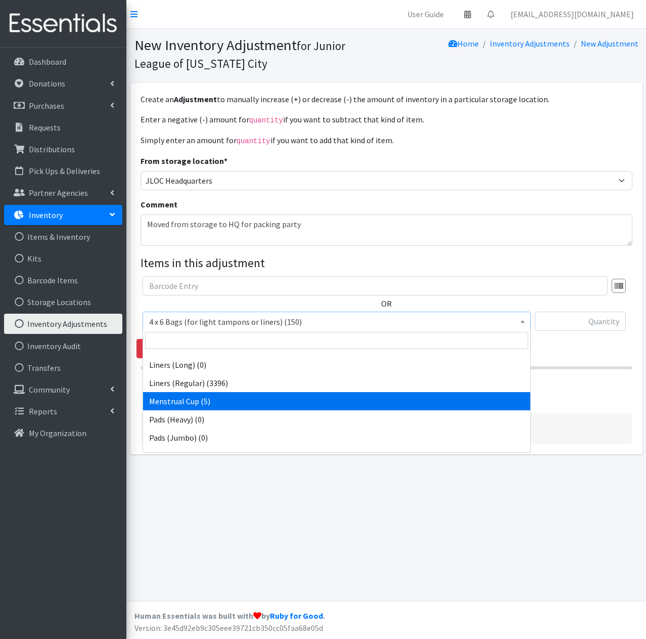
scroll to position [101, 0]
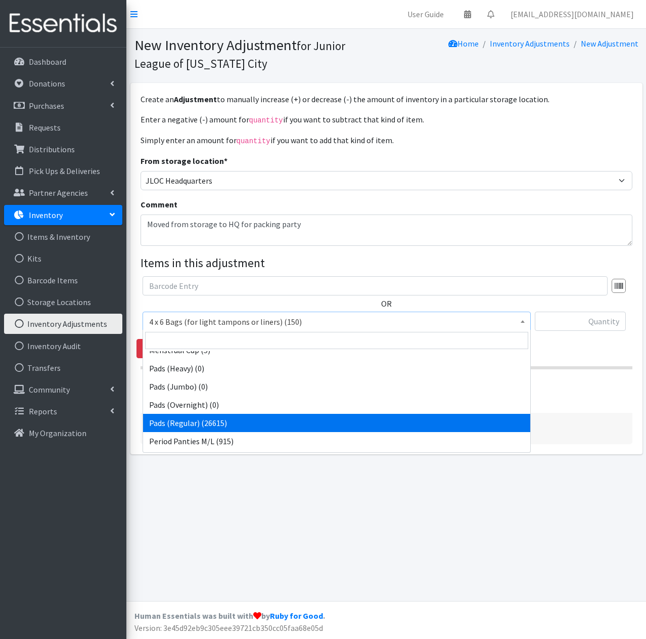
select select "2104"
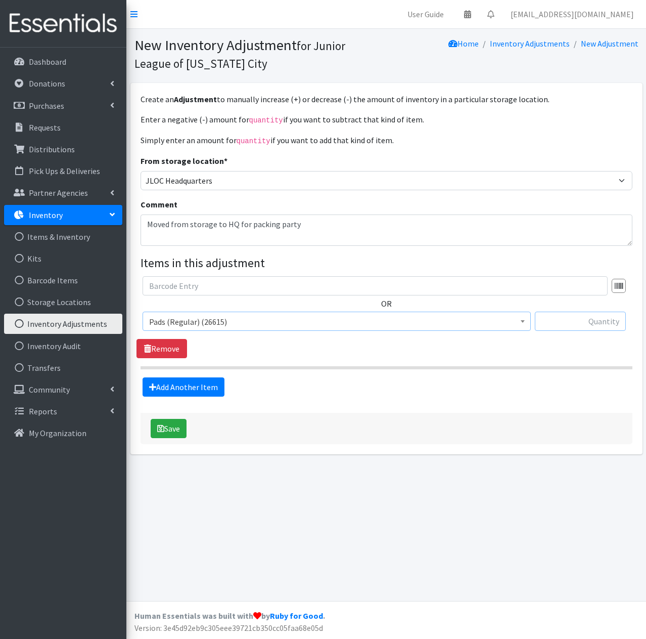
click at [610, 323] on input "text" at bounding box center [580, 320] width 91 height 19
type input "3600"
click at [181, 431] on button "Save" at bounding box center [169, 428] width 36 height 19
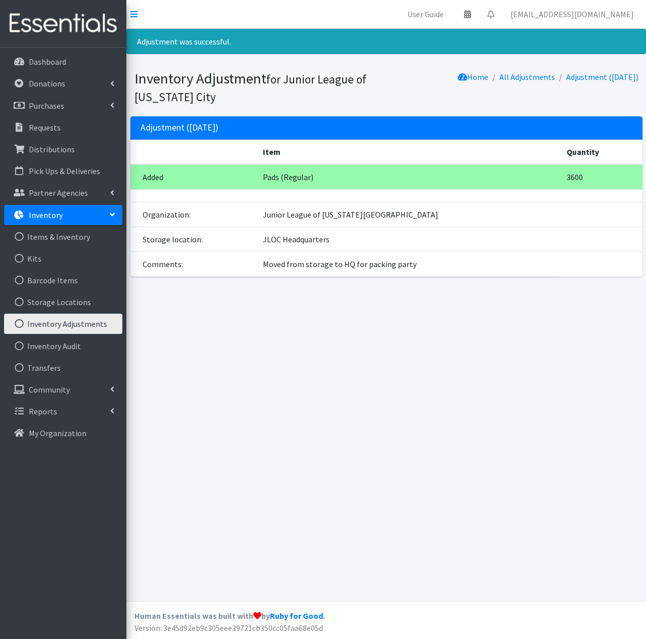
click at [62, 320] on link "Inventory Adjustments" at bounding box center [63, 323] width 118 height 20
